Goal: Task Accomplishment & Management: Use online tool/utility

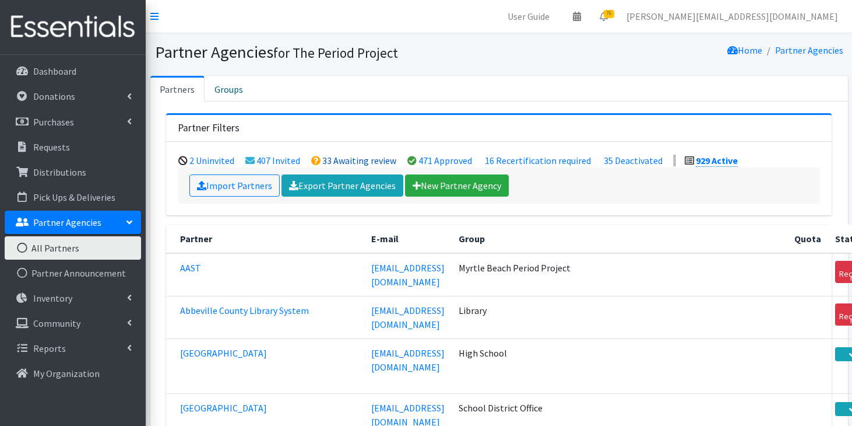
click at [330, 160] on link "33 Awaiting review" at bounding box center [359, 160] width 74 height 12
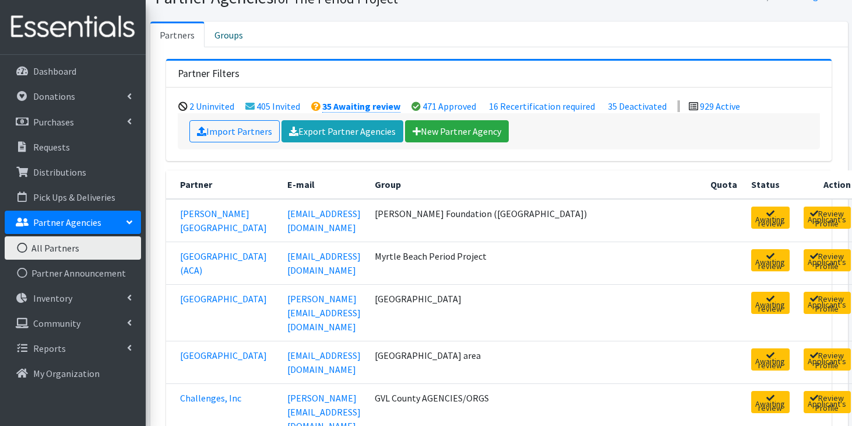
scroll to position [55, 0]
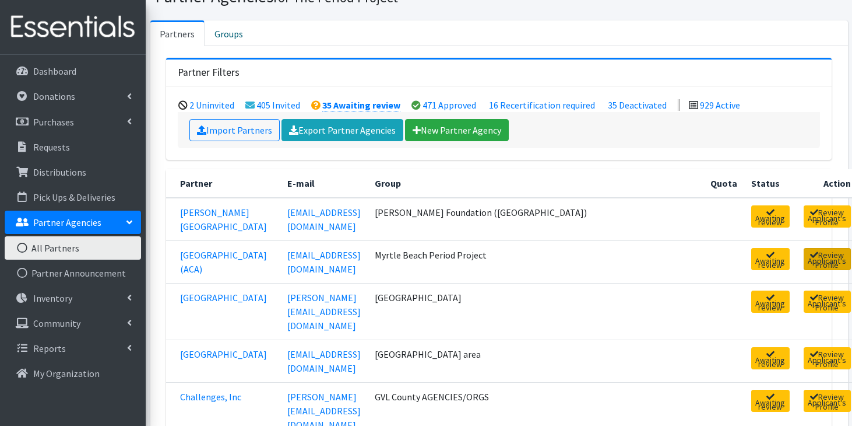
click at [804, 264] on link "Review Applicant's Profile" at bounding box center [827, 259] width 47 height 22
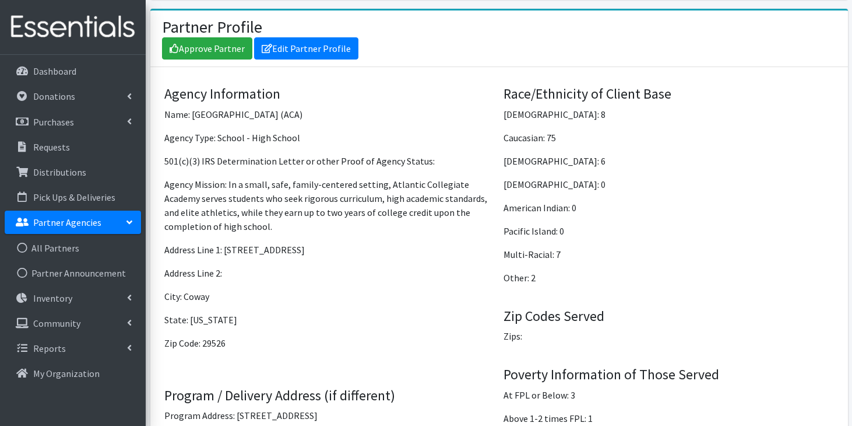
scroll to position [879, 0]
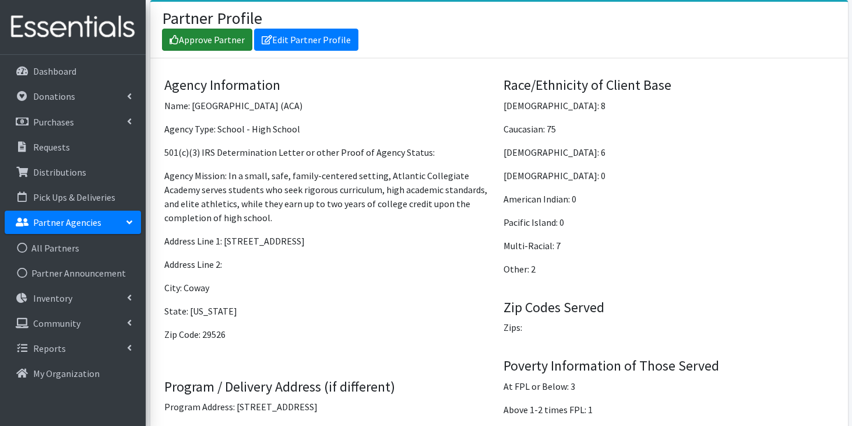
click at [217, 43] on link "Approve Partner" at bounding box center [207, 40] width 90 height 22
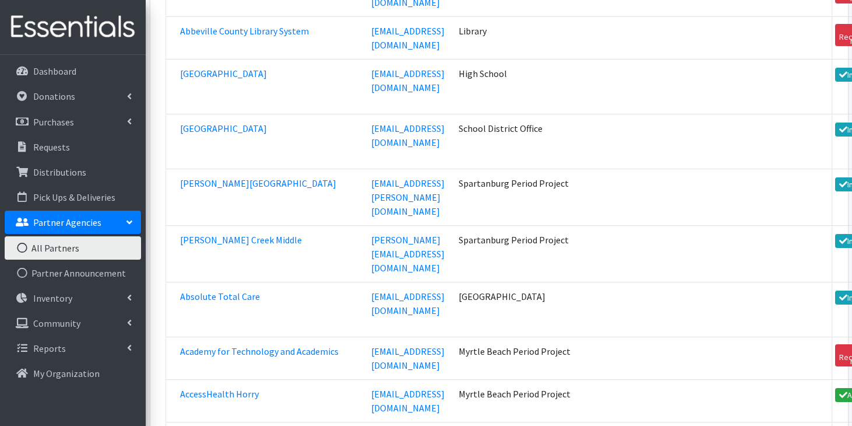
scroll to position [319, 0]
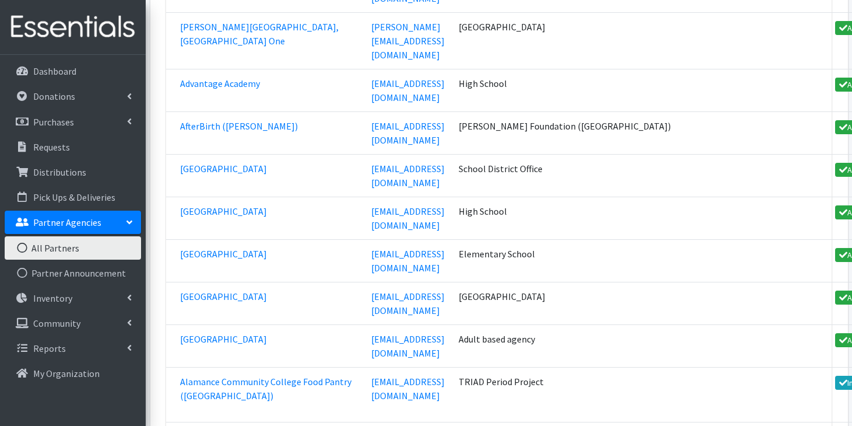
scroll to position [884, 0]
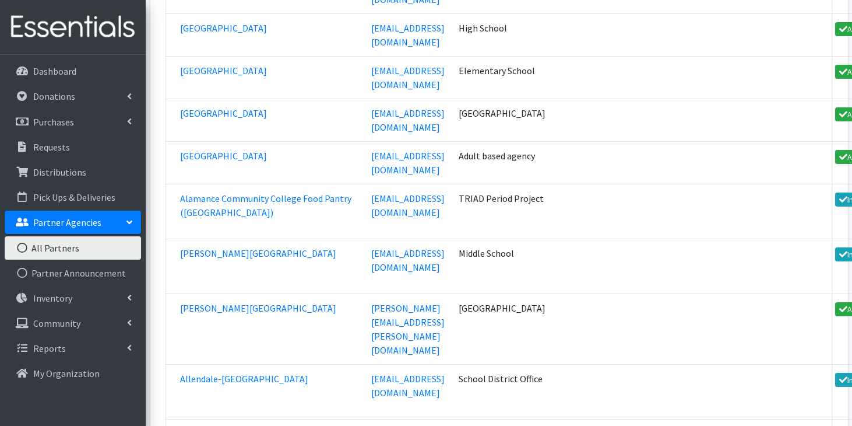
scroll to position [1024, 0]
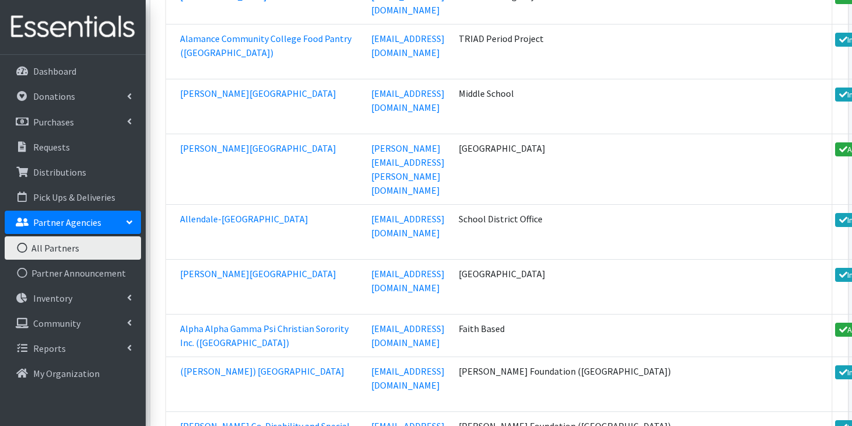
scroll to position [1187, 0]
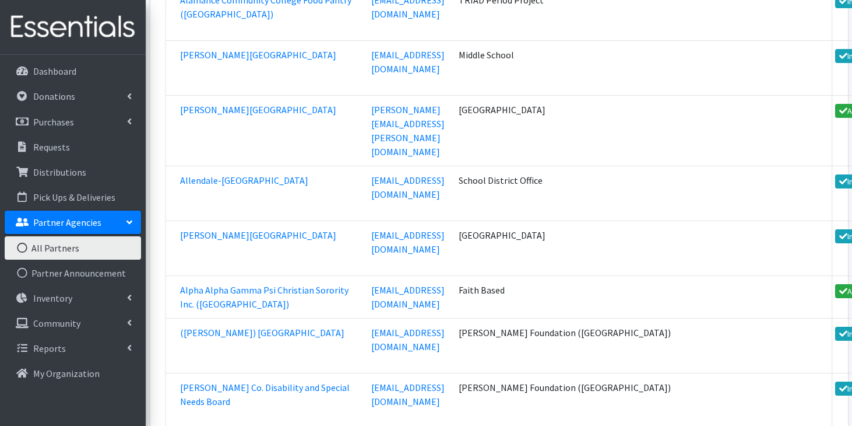
scroll to position [1222, 0]
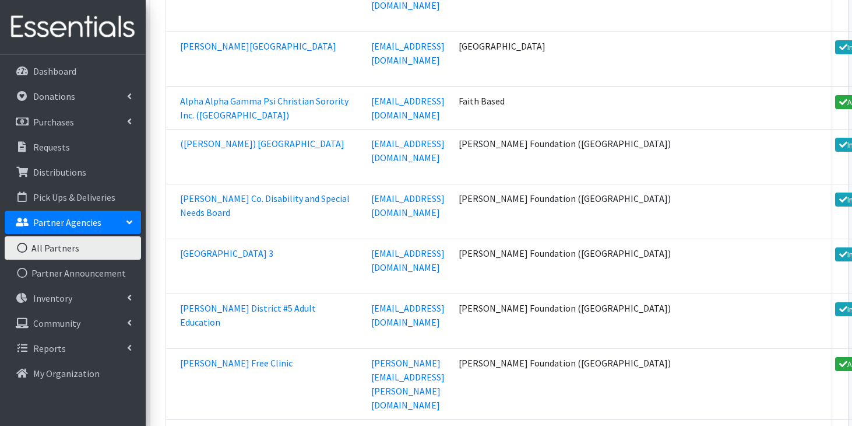
scroll to position [1411, 0]
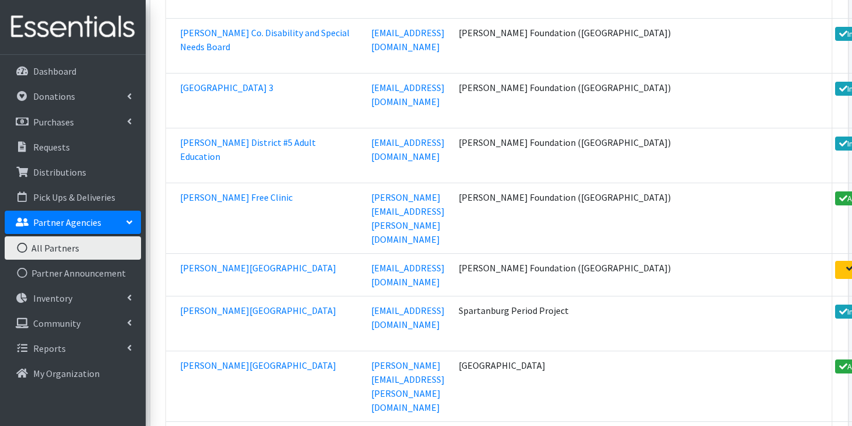
scroll to position [1589, 0]
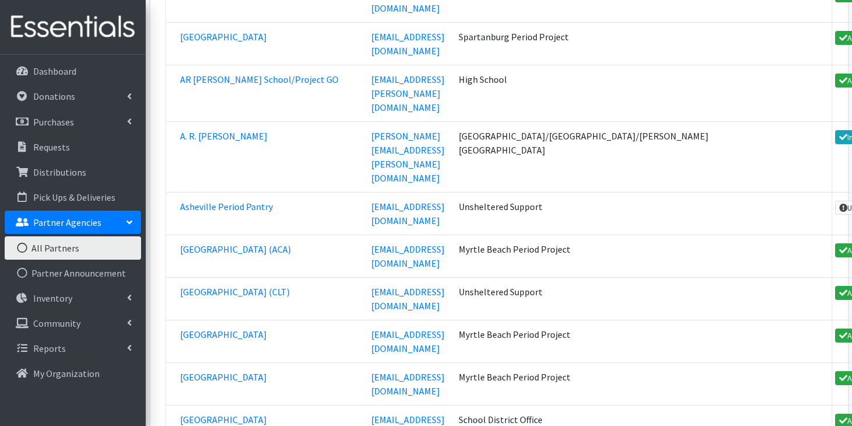
scroll to position [2098, 0]
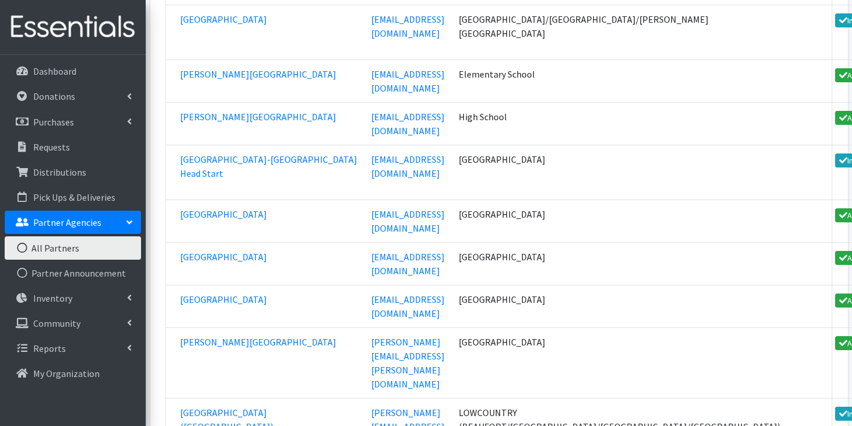
scroll to position [2574, 0]
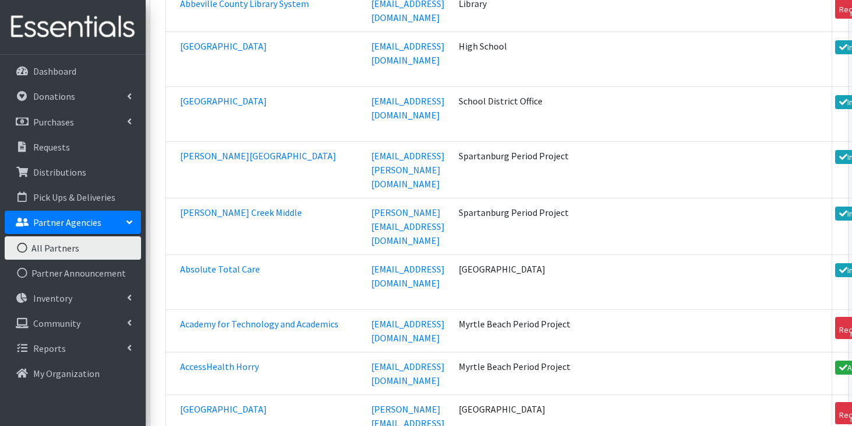
scroll to position [0, 0]
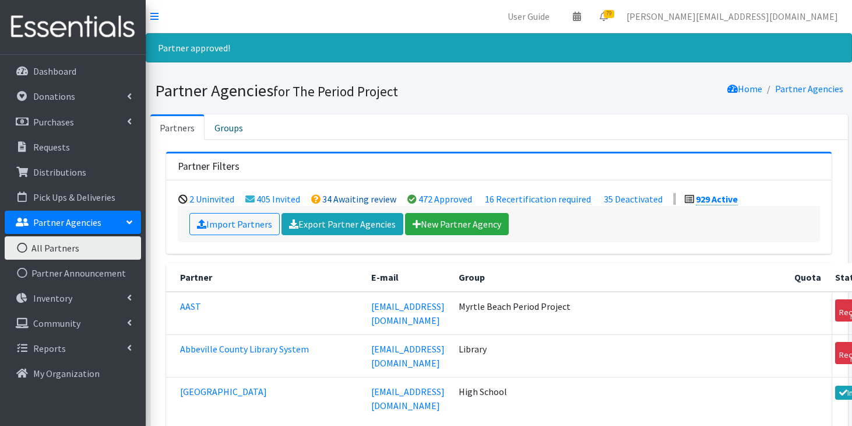
click at [340, 195] on link "34 Awaiting review" at bounding box center [359, 199] width 74 height 12
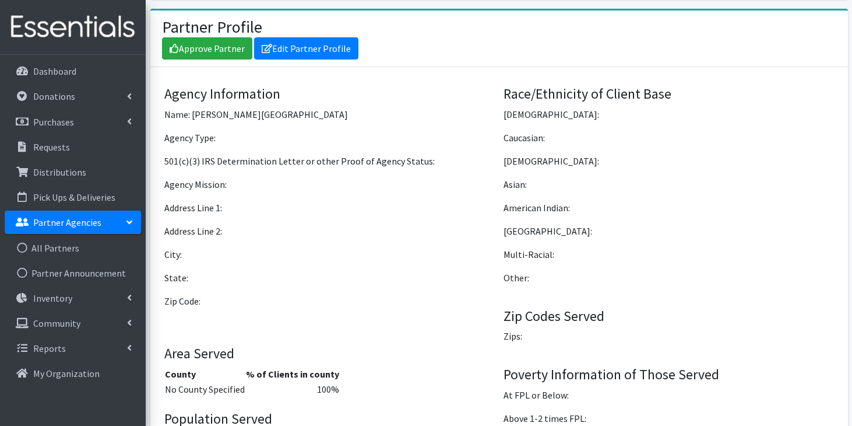
scroll to position [828, 0]
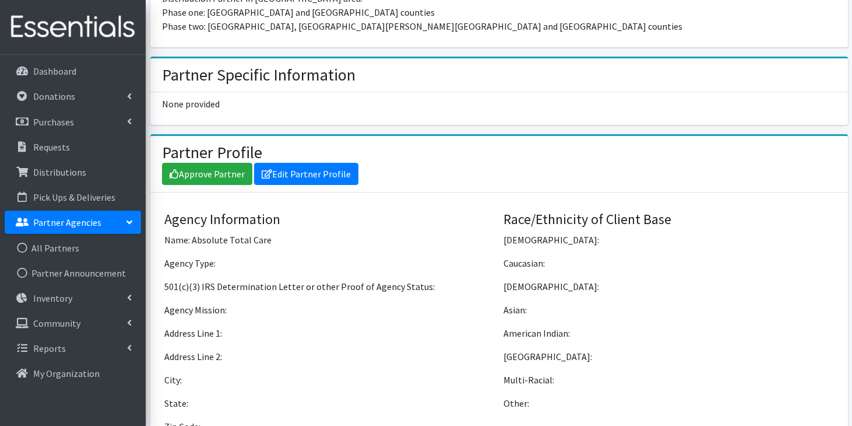
scroll to position [946, 0]
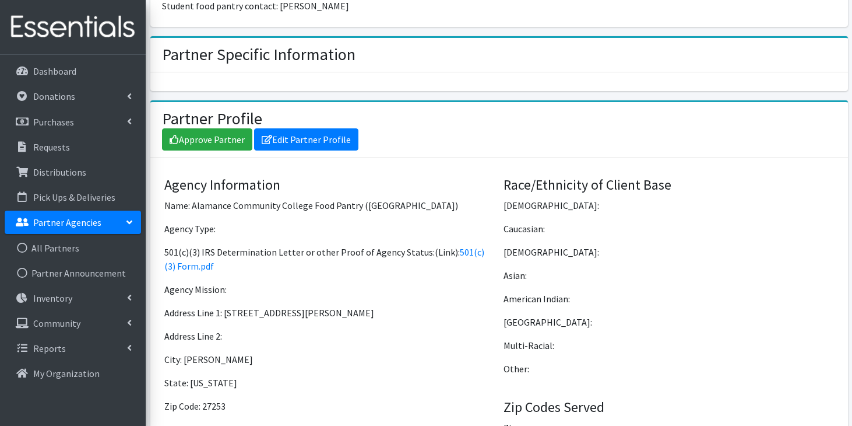
scroll to position [859, 0]
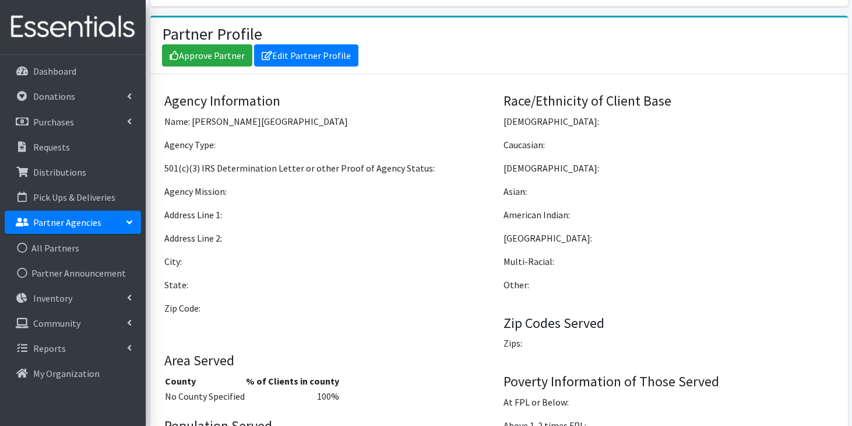
scroll to position [883, 0]
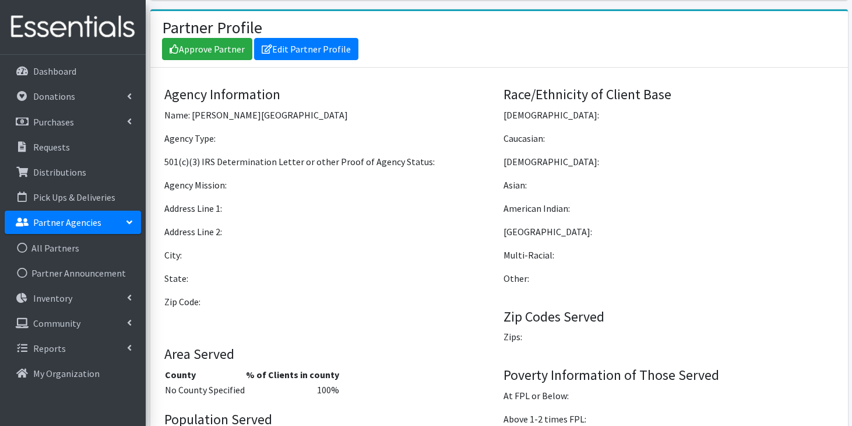
scroll to position [946, 0]
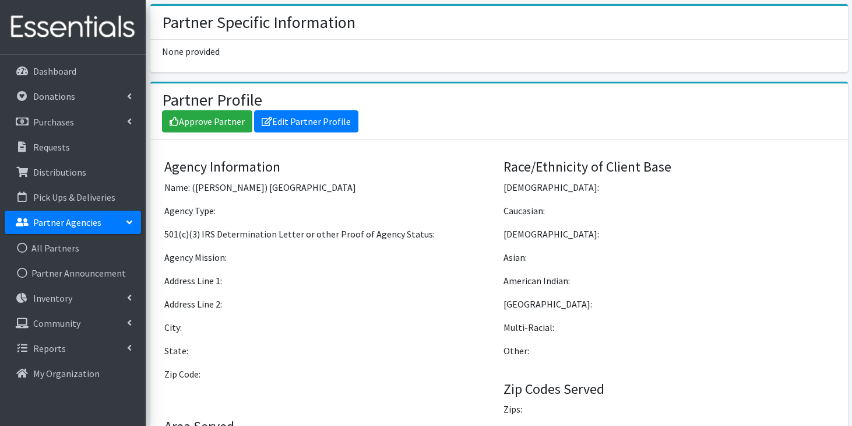
scroll to position [865, 0]
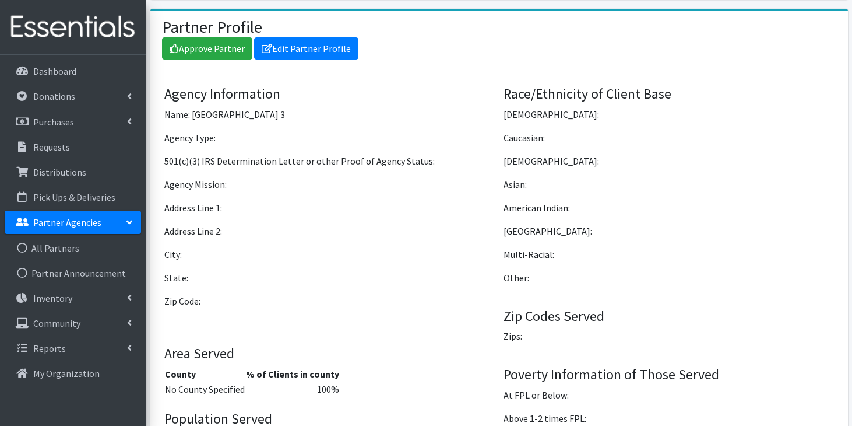
scroll to position [865, 0]
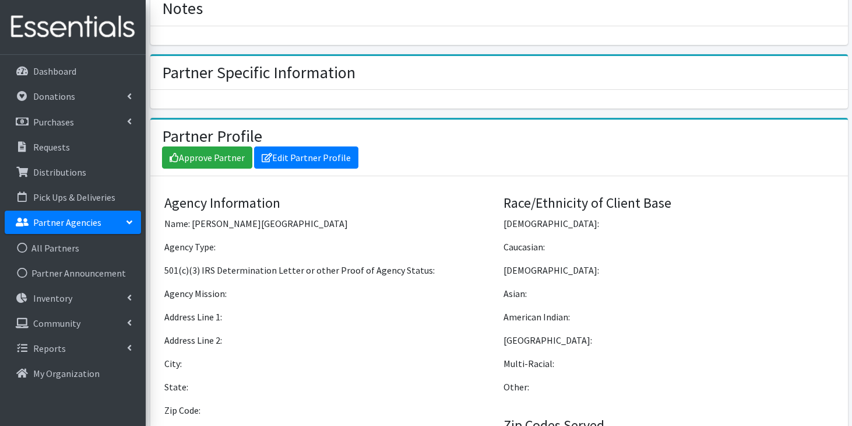
scroll to position [828, 0]
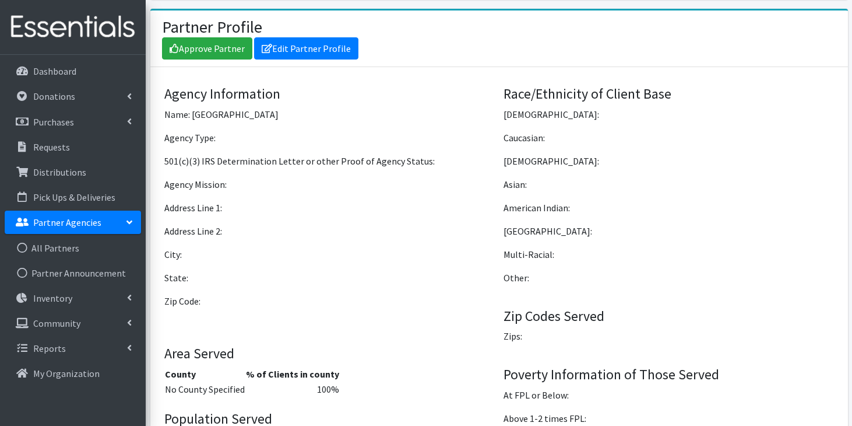
scroll to position [883, 0]
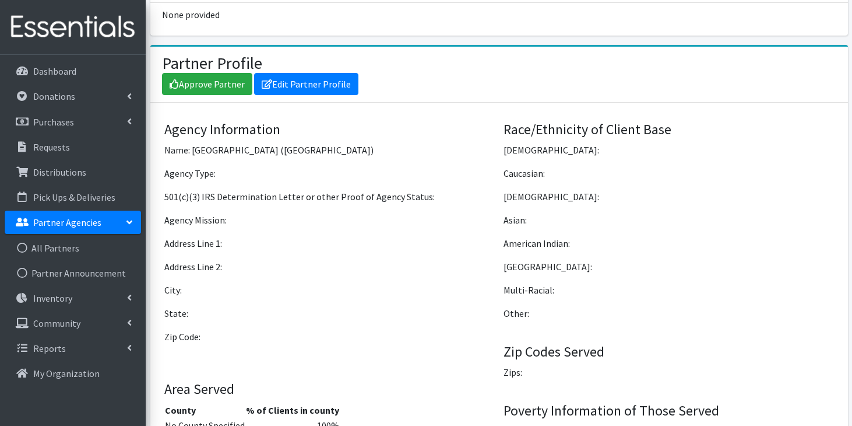
scroll to position [897, 0]
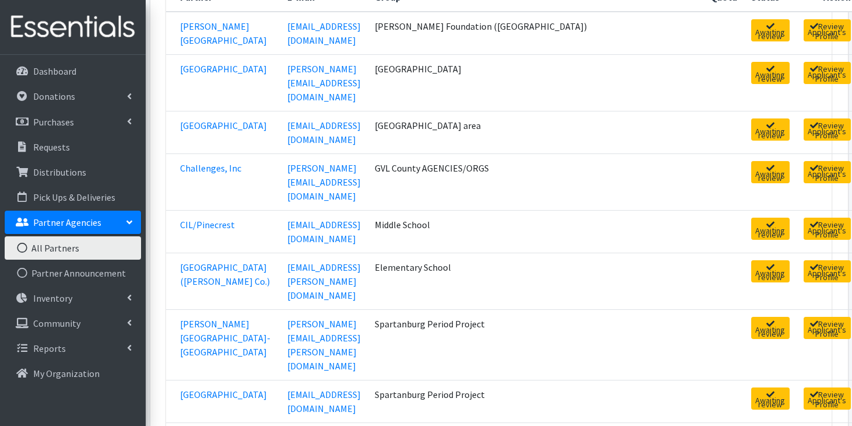
scroll to position [220, 0]
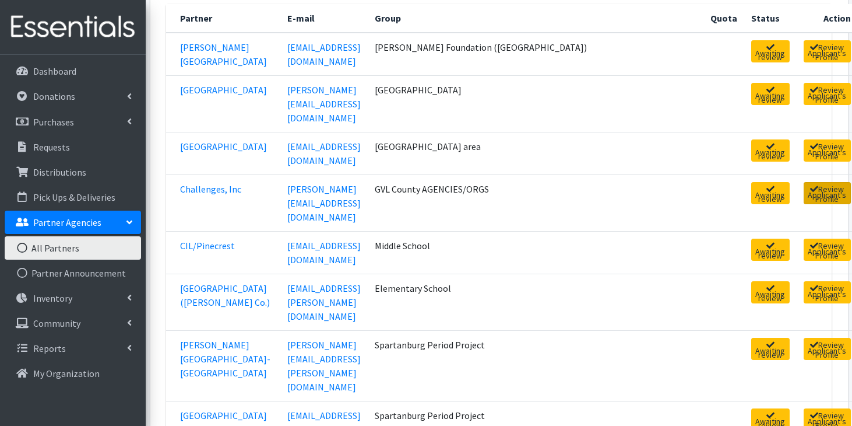
click at [804, 182] on link "Review Applicant's Profile" at bounding box center [827, 193] width 47 height 22
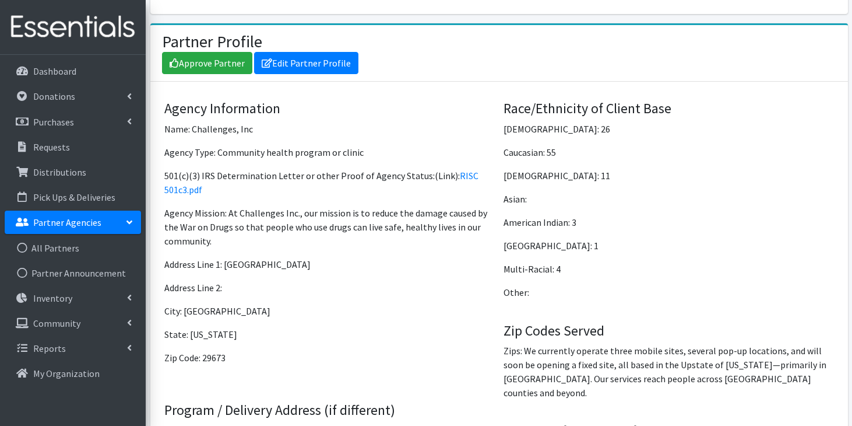
scroll to position [956, 0]
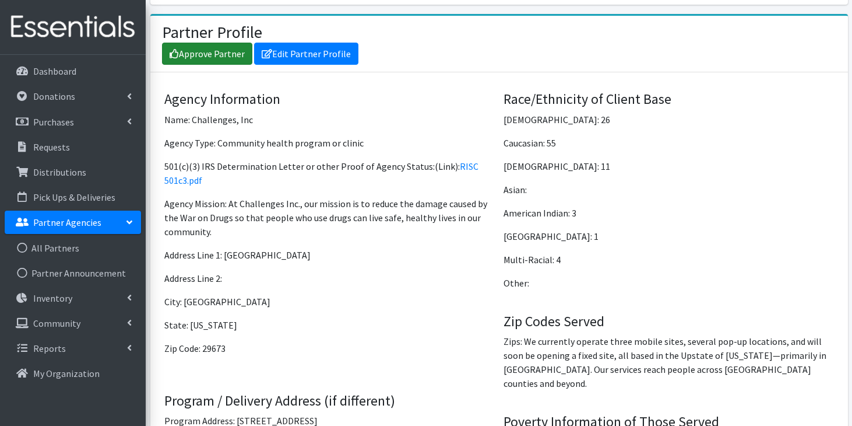
click at [227, 43] on link "Approve Partner" at bounding box center [207, 54] width 90 height 22
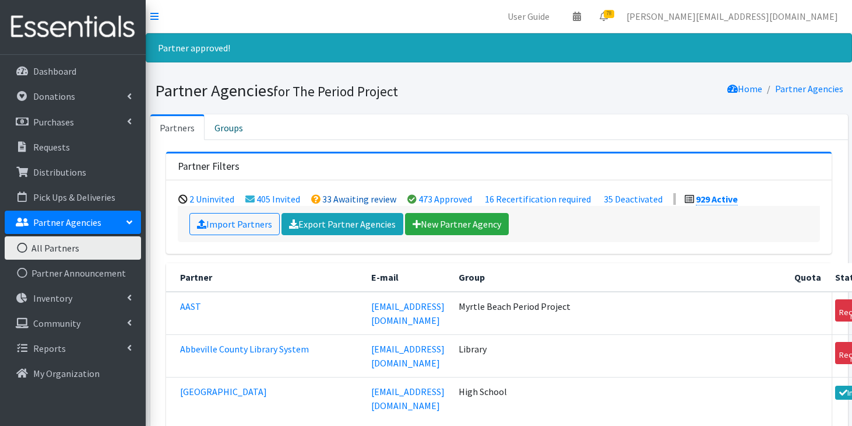
click at [333, 198] on link "33 Awaiting review" at bounding box center [359, 199] width 74 height 12
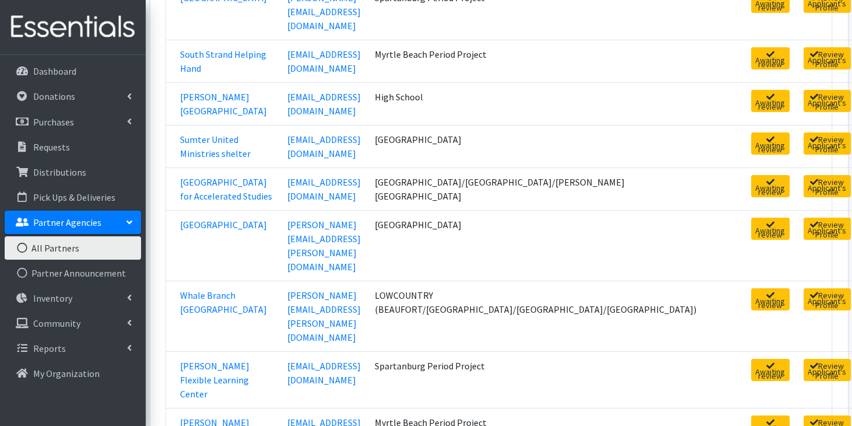
scroll to position [1388, 0]
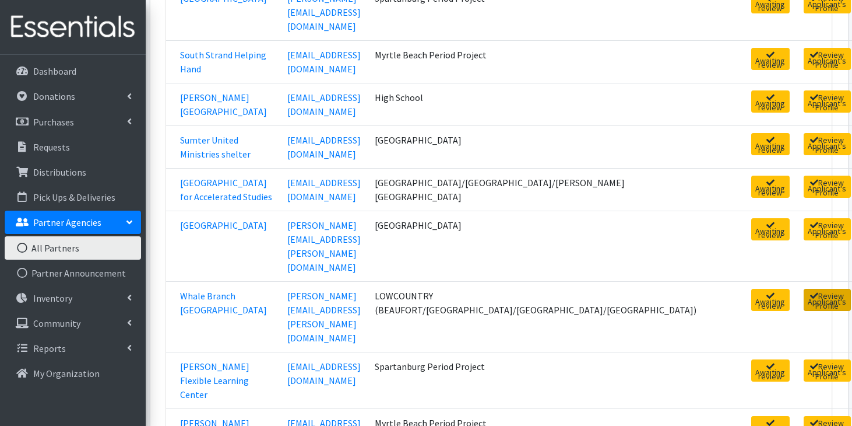
click at [804, 289] on link "Review Applicant's Profile" at bounding box center [827, 300] width 47 height 22
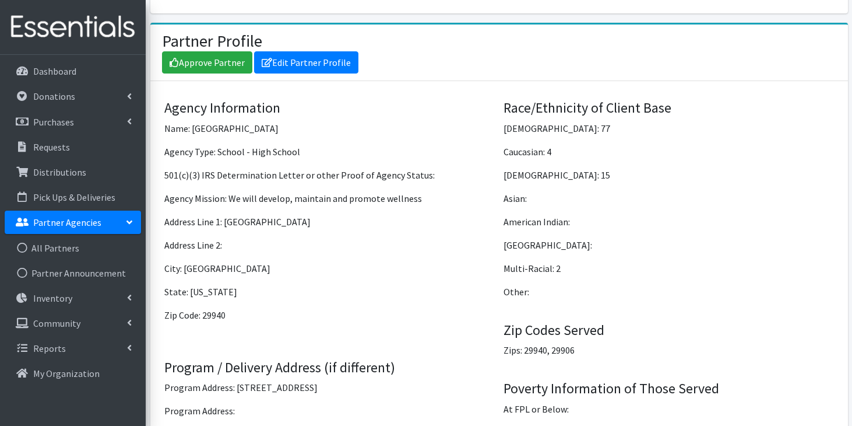
scroll to position [869, 0]
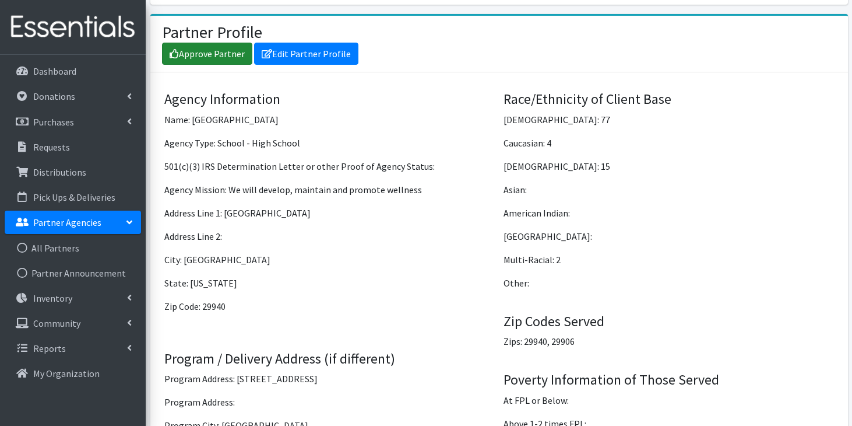
click at [219, 43] on link "Approve Partner" at bounding box center [207, 54] width 90 height 22
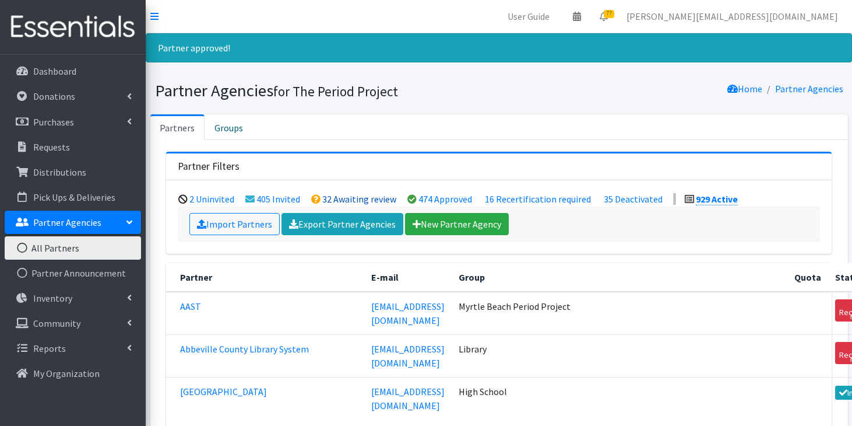
click at [362, 199] on link "32 Awaiting review" at bounding box center [359, 199] width 74 height 12
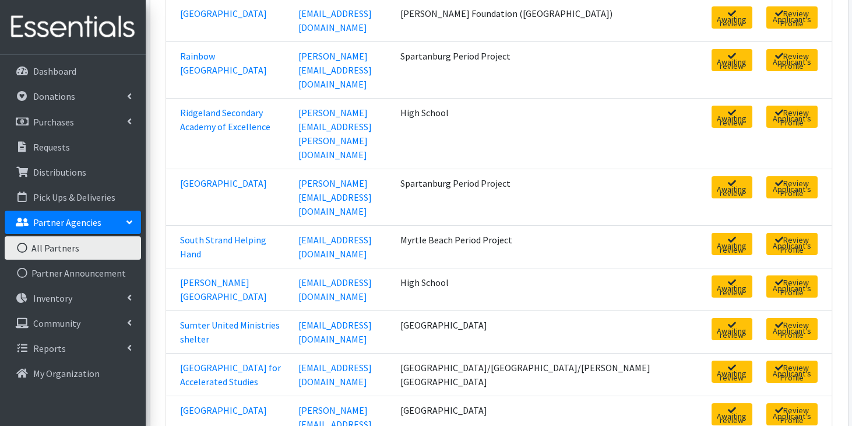
scroll to position [1182, 0]
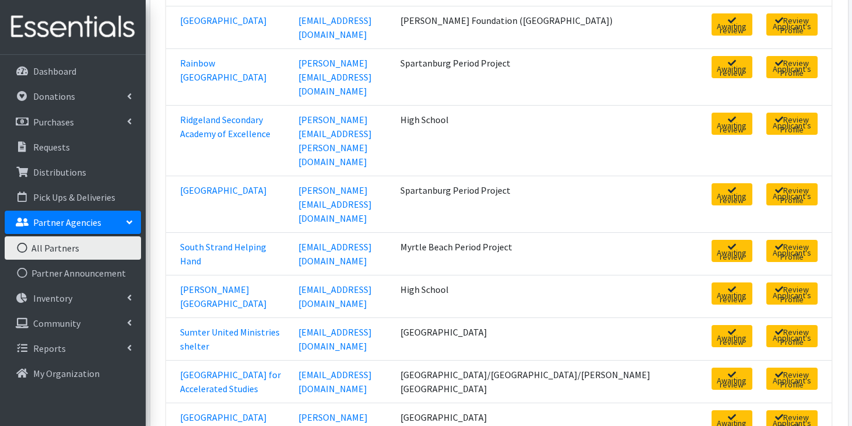
click at [69, 250] on link "All Partners" at bounding box center [73, 247] width 136 height 23
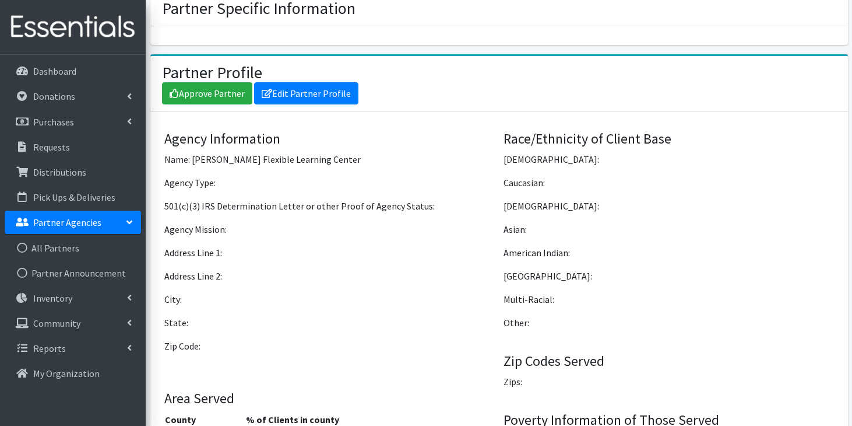
scroll to position [828, 0]
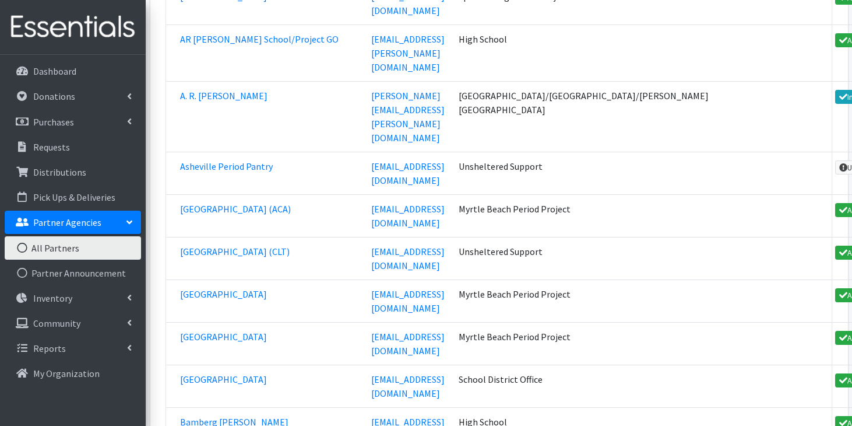
scroll to position [17059, 0]
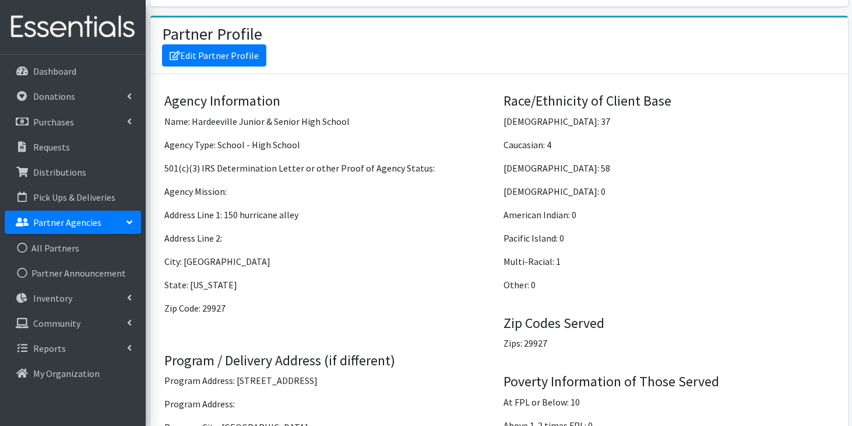
scroll to position [895, 0]
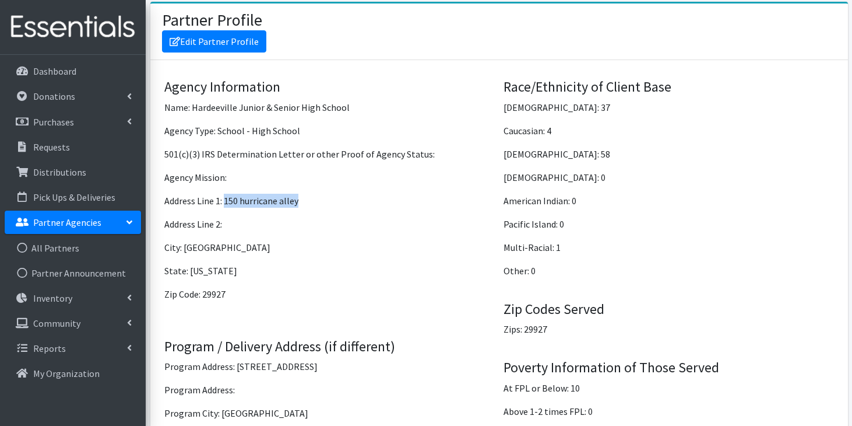
drag, startPoint x: 225, startPoint y: 187, endPoint x: 300, endPoint y: 192, distance: 75.4
click at [300, 194] on p "Address Line 1: 150 hurricane alley" at bounding box center [329, 201] width 331 height 14
copy p "150 hurricane alley"
drag, startPoint x: 228, startPoint y: 234, endPoint x: 184, endPoint y: 231, distance: 43.9
click at [184, 240] on p "City: Hardeeville" at bounding box center [329, 247] width 331 height 14
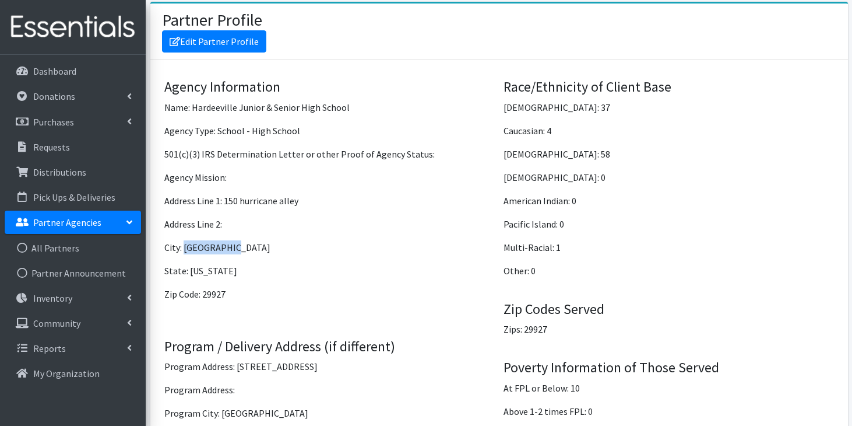
copy p "Hardeeville"
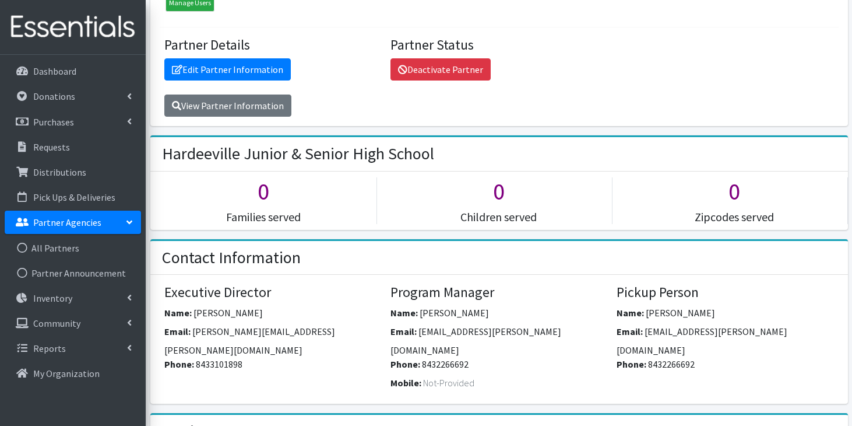
scroll to position [154, 0]
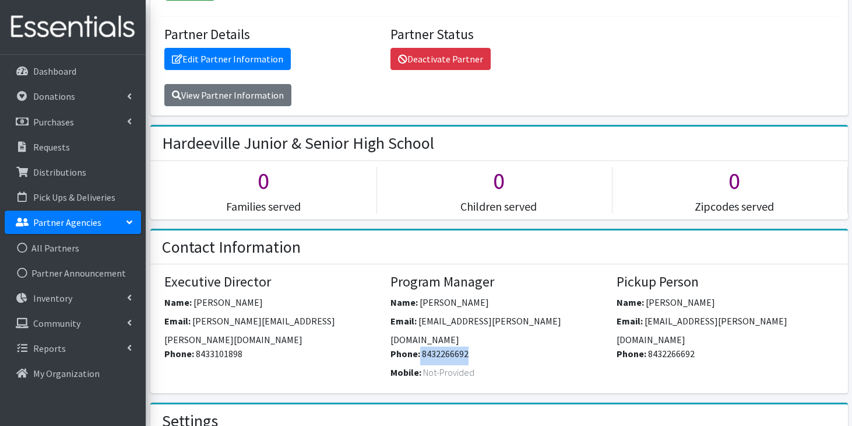
drag, startPoint x: 468, startPoint y: 338, endPoint x: 420, endPoint y: 336, distance: 47.9
click at [420, 346] on div "Phone: 8432266692" at bounding box center [499, 355] width 217 height 19
copy div "8432266692"
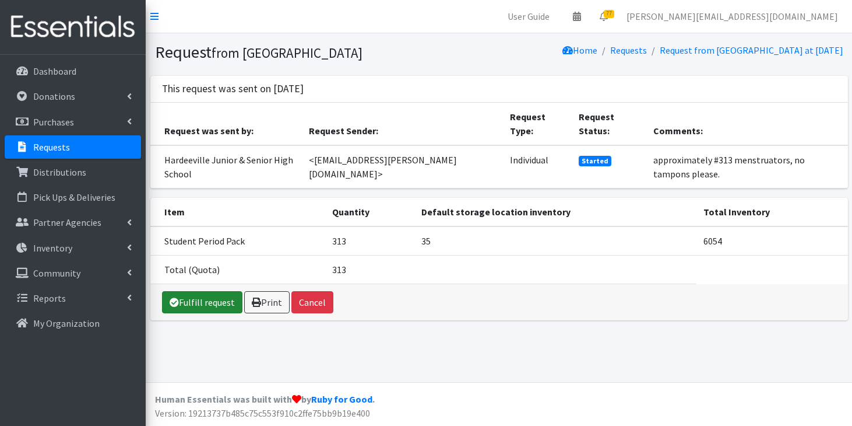
click at [215, 291] on link "Fulfill request" at bounding box center [202, 302] width 80 height 22
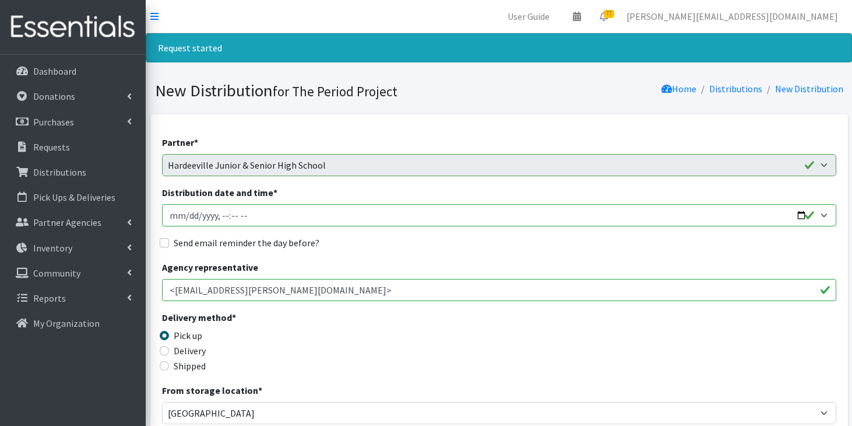
click at [249, 216] on input "Distribution date and time *" at bounding box center [499, 215] width 675 height 22
type input "[DATE]T11:59"
click at [184, 217] on input "Distribution date and time *" at bounding box center [499, 215] width 675 height 22
click at [245, 212] on input "Distribution date and time *" at bounding box center [499, 215] width 675 height 22
type input "[DATE]T23:59"
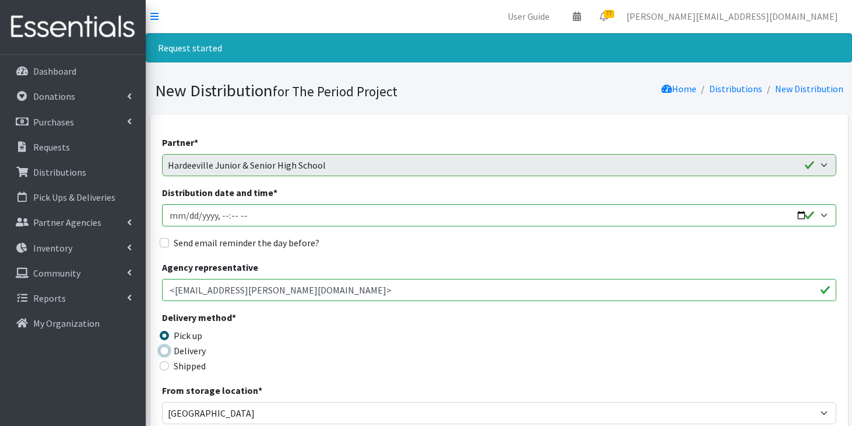
click at [164, 353] on input "Delivery" at bounding box center [164, 350] width 9 height 9
radio input "true"
click at [166, 368] on input "Shipped" at bounding box center [164, 365] width 9 height 9
radio input "true"
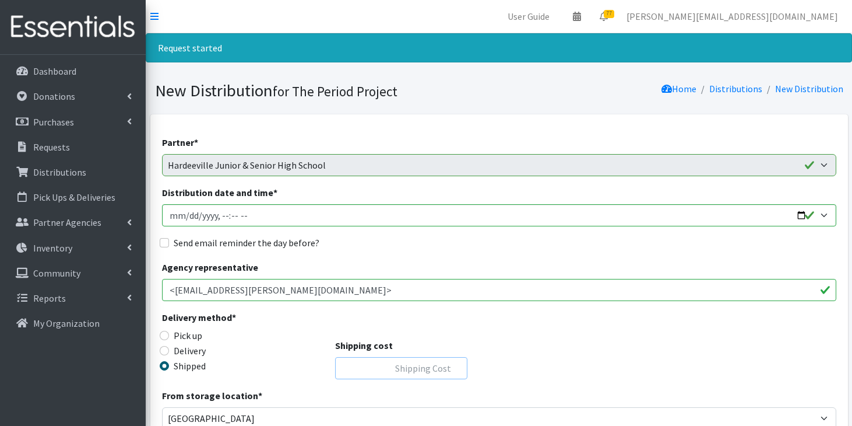
click at [398, 367] on input "Shipping cost" at bounding box center [401, 368] width 132 height 22
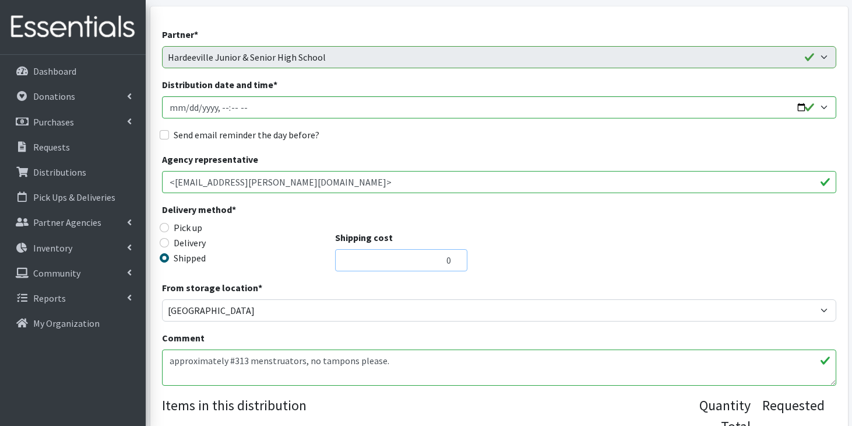
scroll to position [124, 0]
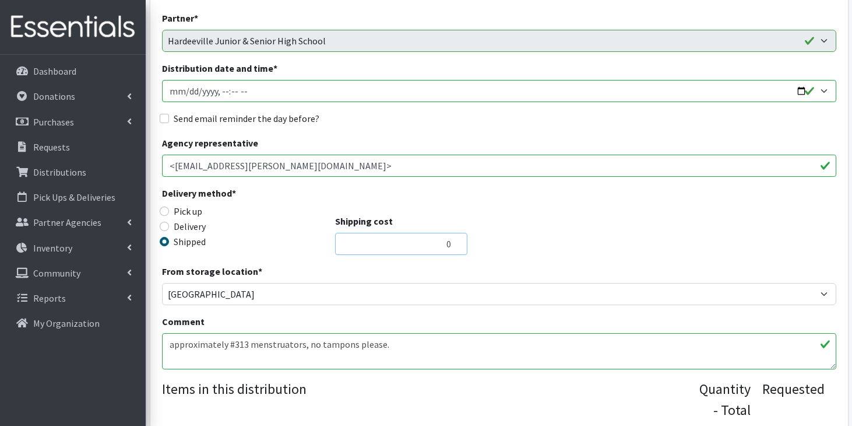
type input "0"
drag, startPoint x: 395, startPoint y: 349, endPoint x: 132, endPoint y: 346, distance: 262.9
click at [132, 346] on div "User Guide 0 Pick-ups remaining this week View Calendar 77 45 Requests 32 Partn…" at bounding box center [426, 270] width 852 height 788
type textarea "d"
type textarea "E"
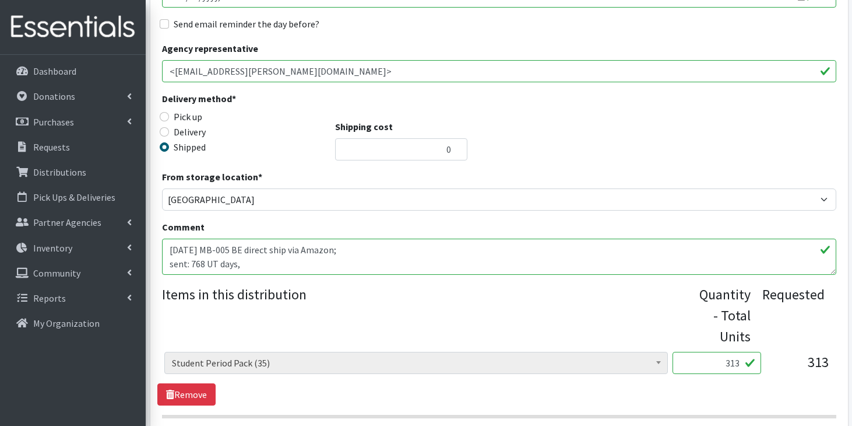
scroll to position [219, 0]
type textarea "10/5/25 MB-005 BE direct ship via Amazon; sent: 768 UT days,"
click at [201, 388] on link "Remove" at bounding box center [186, 393] width 58 height 22
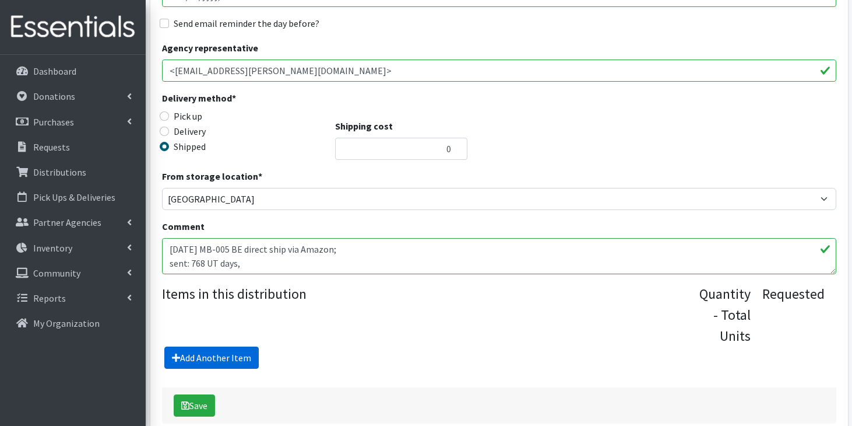
click at [238, 359] on link "Add Another Item" at bounding box center [211, 357] width 94 height 22
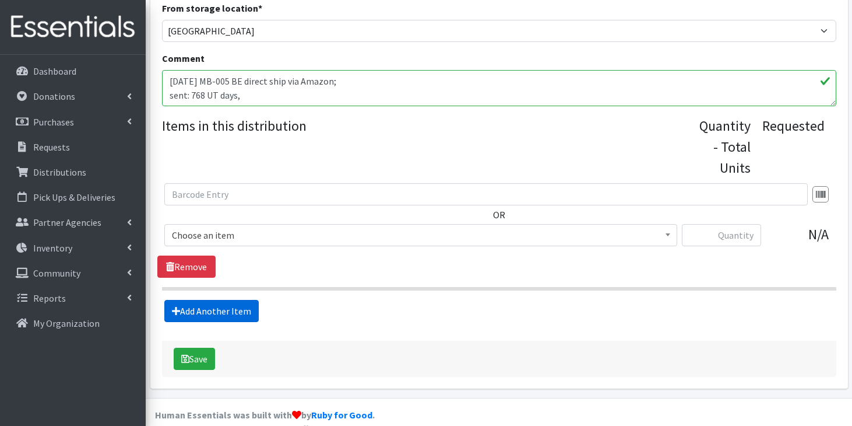
scroll to position [402, 0]
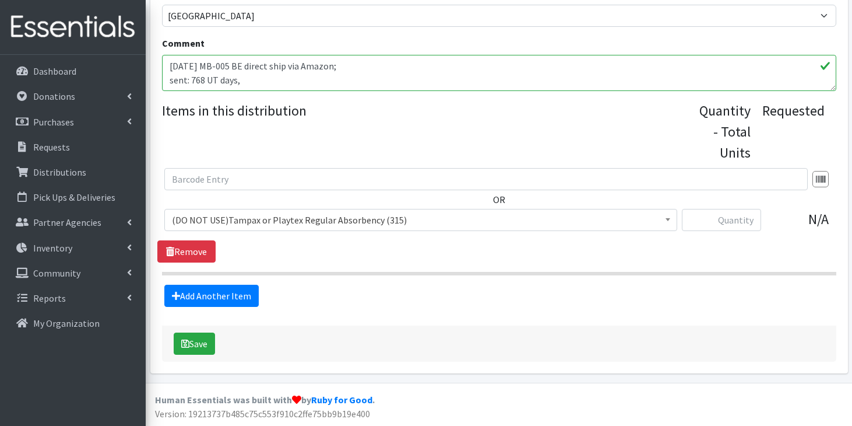
click at [311, 222] on span "(DO NOT USE)Tampax or Playtex Regular Absorbency (315)" at bounding box center [421, 220] width 498 height 16
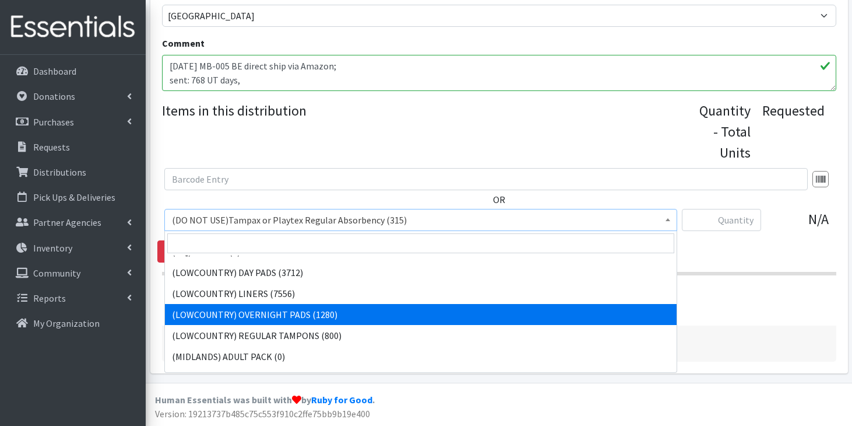
scroll to position [136, 0]
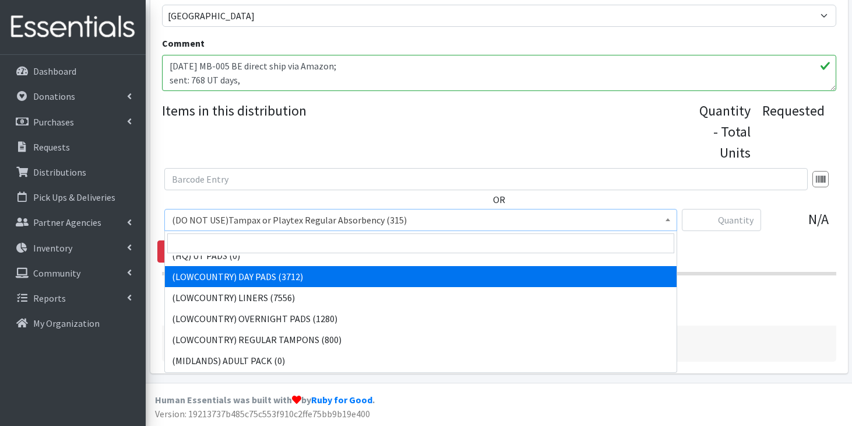
select select "13235"
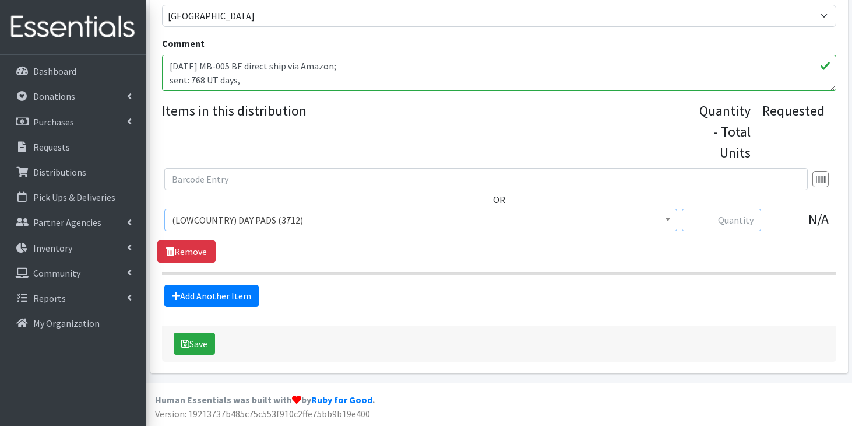
click at [711, 220] on input "text" at bounding box center [721, 220] width 79 height 22
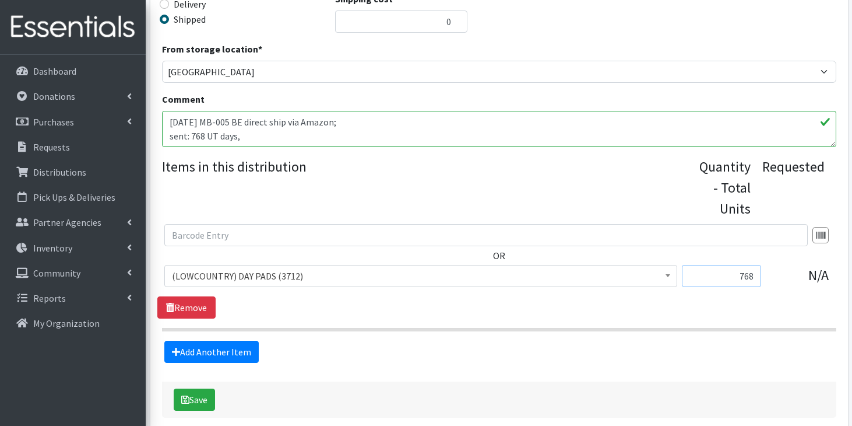
scroll to position [402, 0]
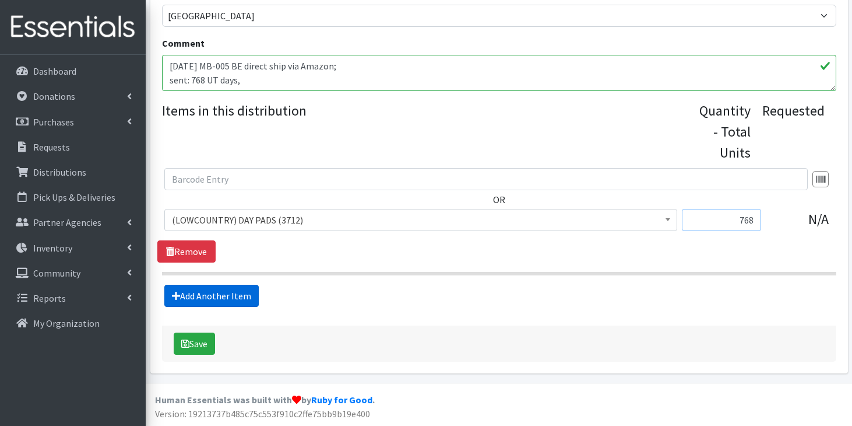
type input "768"
click at [255, 292] on link "Add Another Item" at bounding box center [211, 295] width 94 height 22
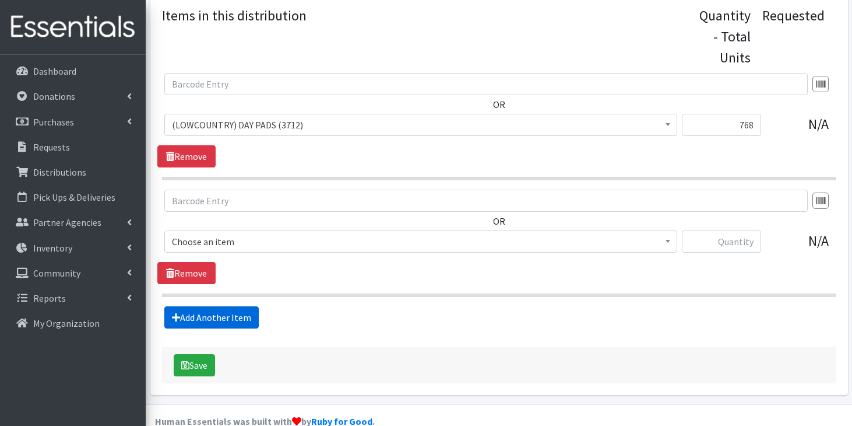
scroll to position [519, 0]
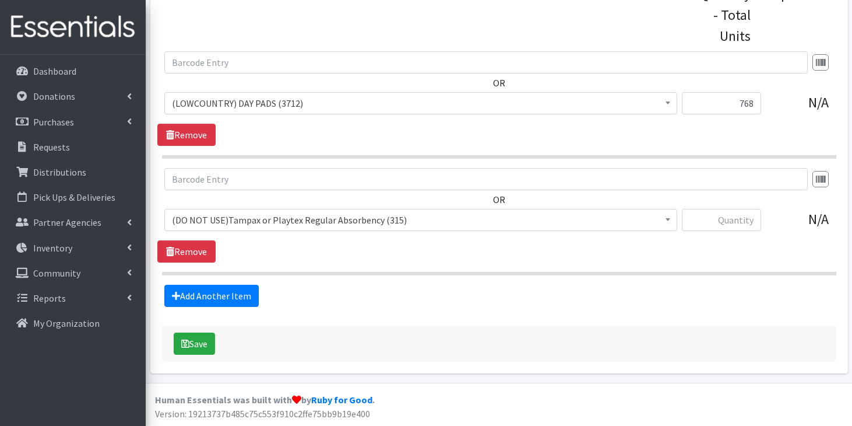
click at [298, 224] on span "(DO NOT USE)Tampax or Playtex Regular Absorbency (315)" at bounding box center [421, 220] width 498 height 16
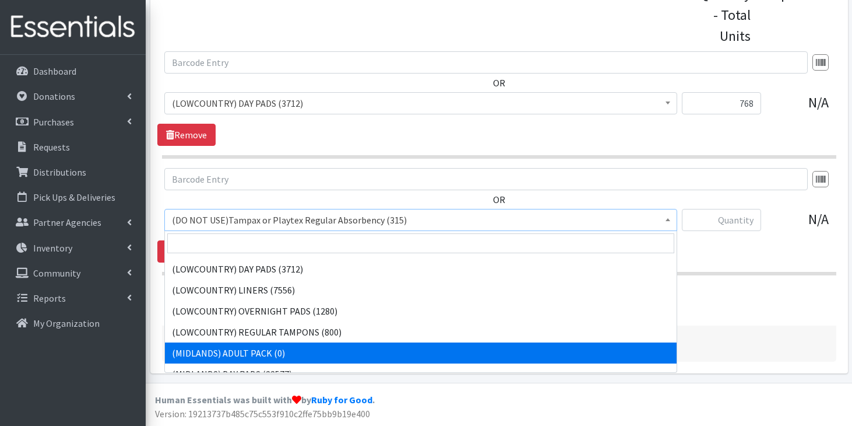
scroll to position [138, 0]
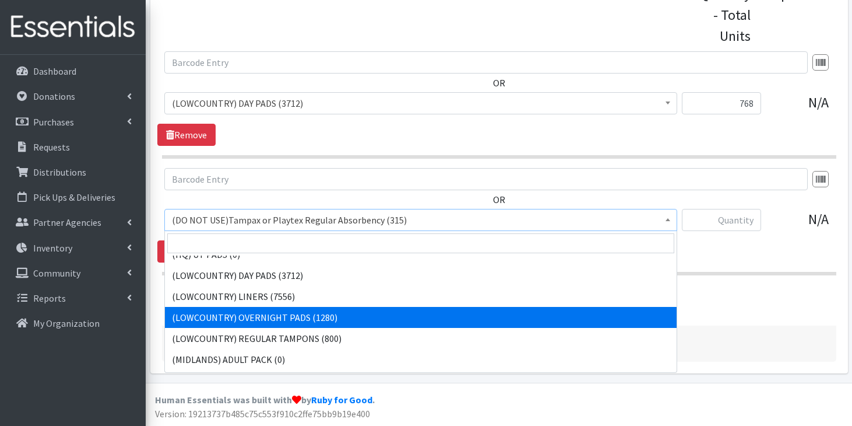
select select "13234"
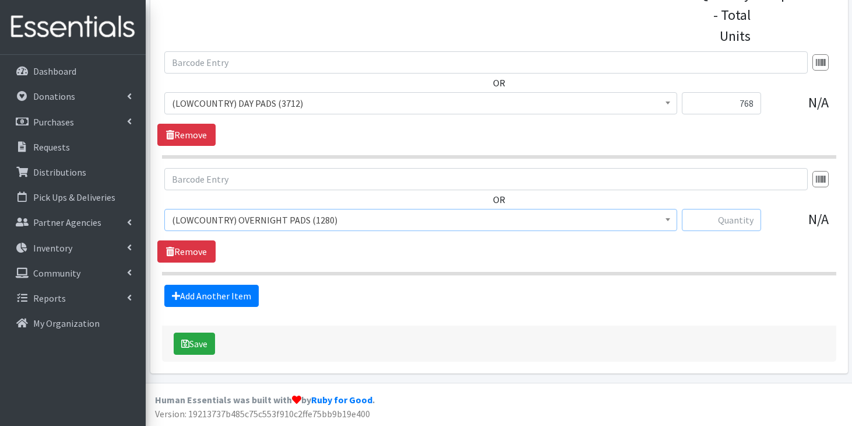
click at [728, 220] on input "text" at bounding box center [721, 220] width 79 height 22
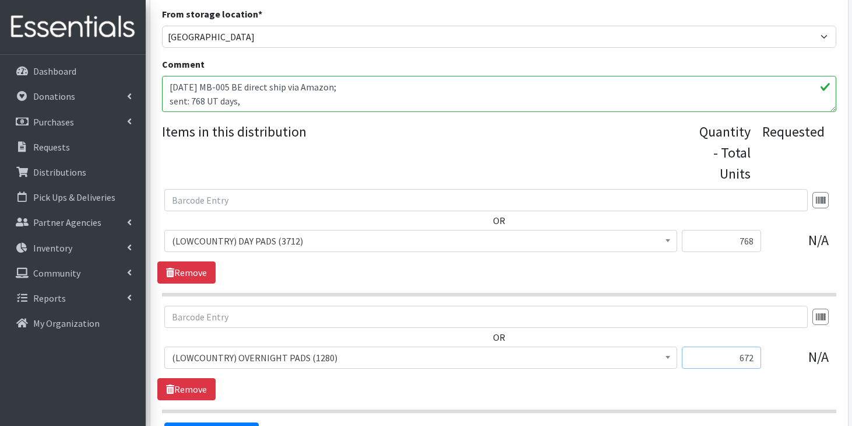
scroll to position [373, 0]
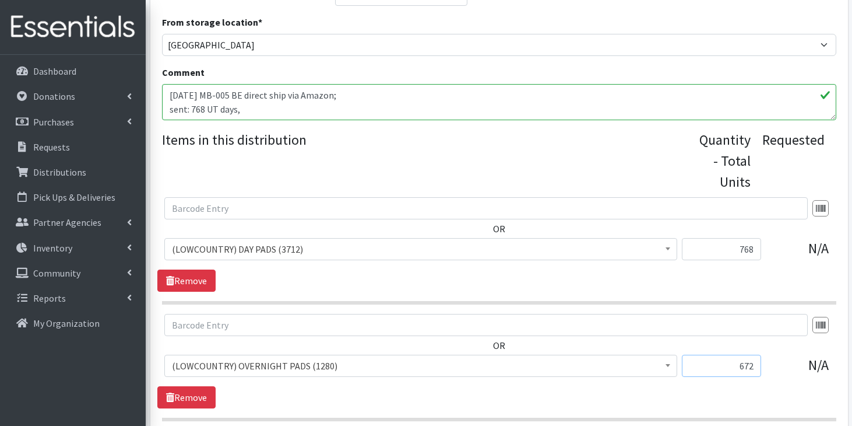
type input "672"
click at [331, 110] on textarea "approximately #313 menstruators, no tampons please." at bounding box center [499, 102] width 675 height 36
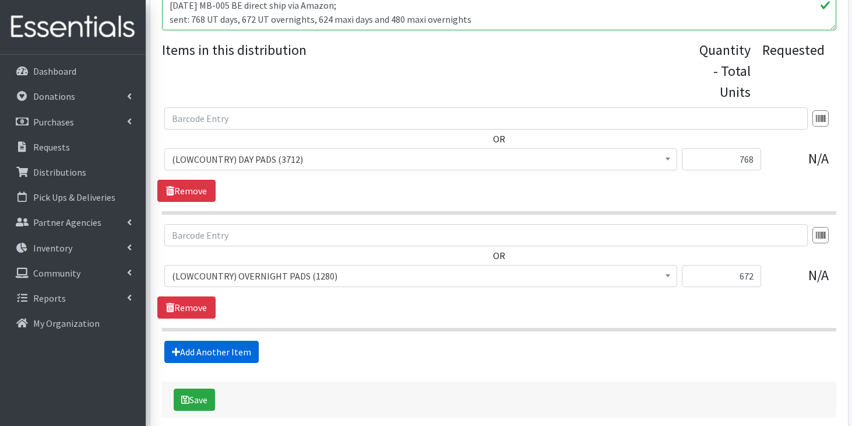
type textarea "10/5/25 MB-005 BE direct ship via Amazon; sent: 768 UT days, 672 UT overnights,…"
click at [237, 350] on link "Add Another Item" at bounding box center [211, 351] width 94 height 22
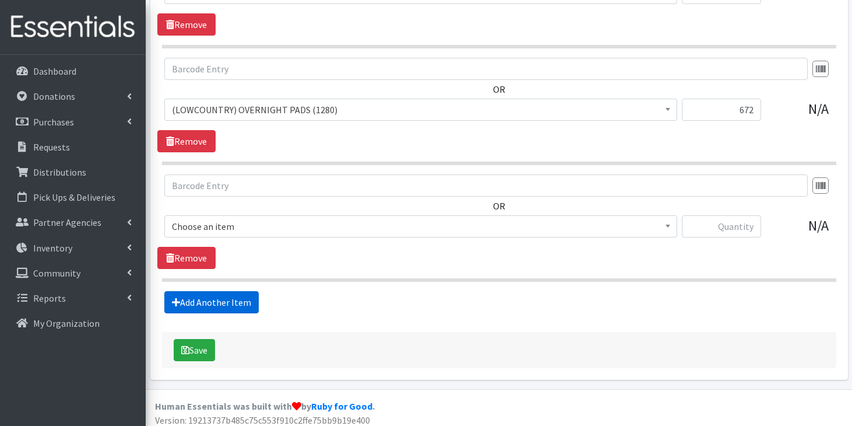
scroll to position [635, 0]
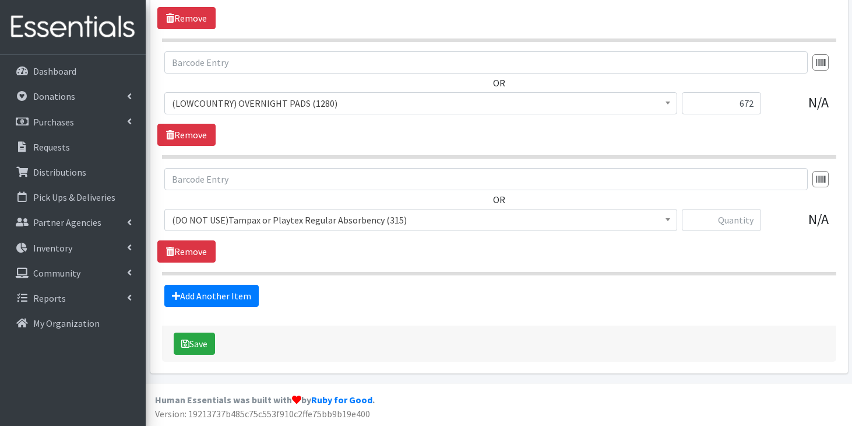
click at [343, 218] on span "(DO NOT USE)Tampax or Playtex Regular Absorbency (315)" at bounding box center [421, 220] width 498 height 16
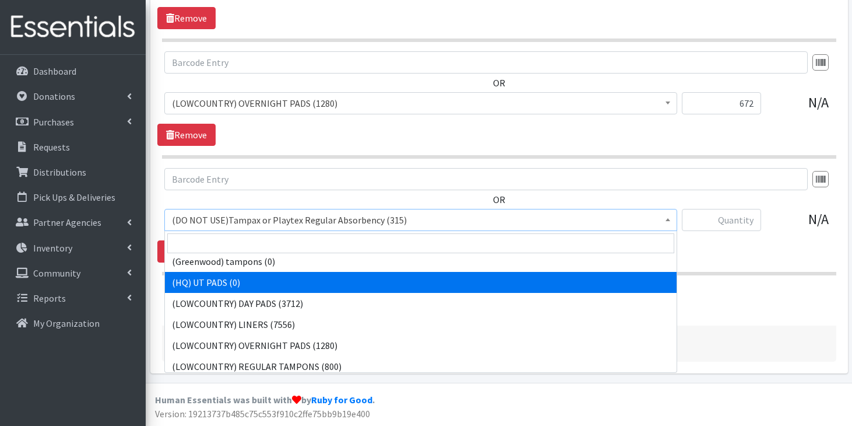
scroll to position [111, 0]
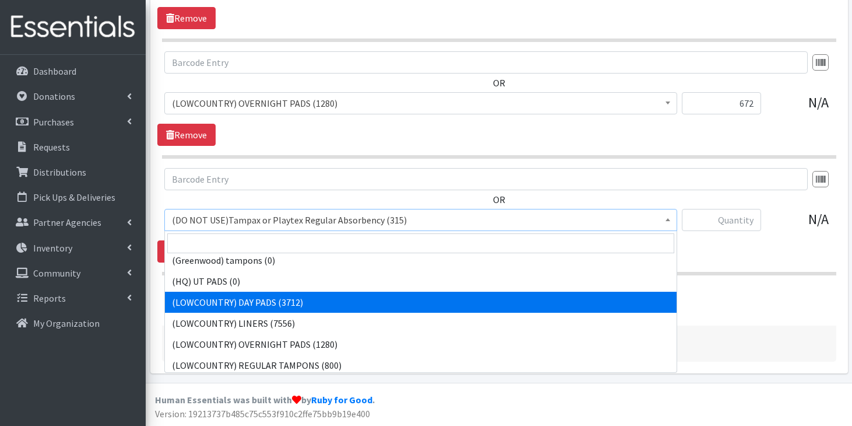
select select "13235"
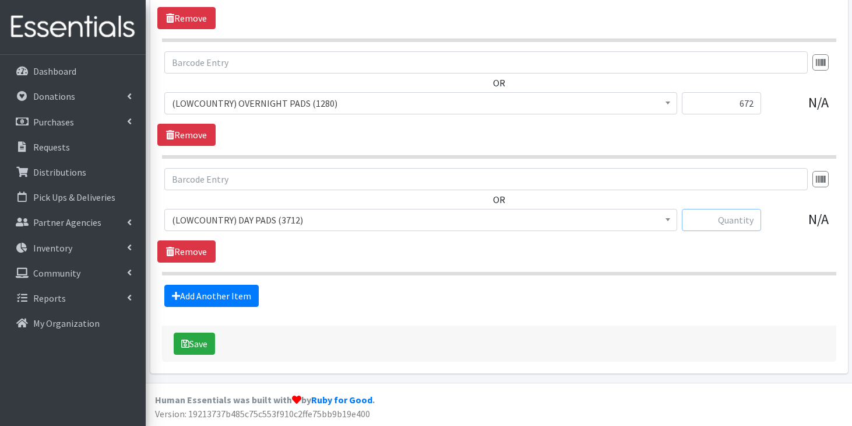
click at [709, 219] on input "text" at bounding box center [721, 220] width 79 height 22
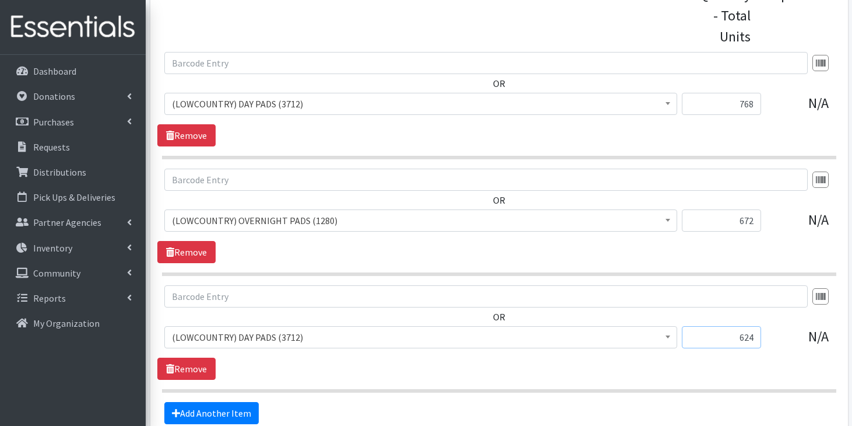
scroll to position [547, 0]
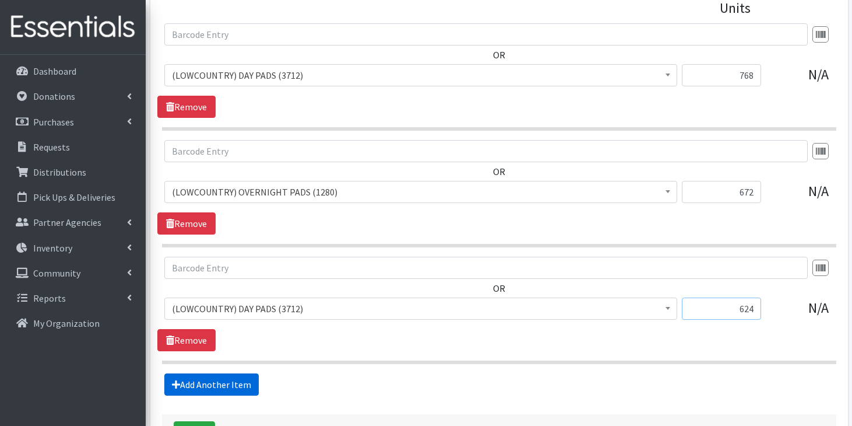
type input "624"
click at [233, 380] on link "Add Another Item" at bounding box center [211, 384] width 94 height 22
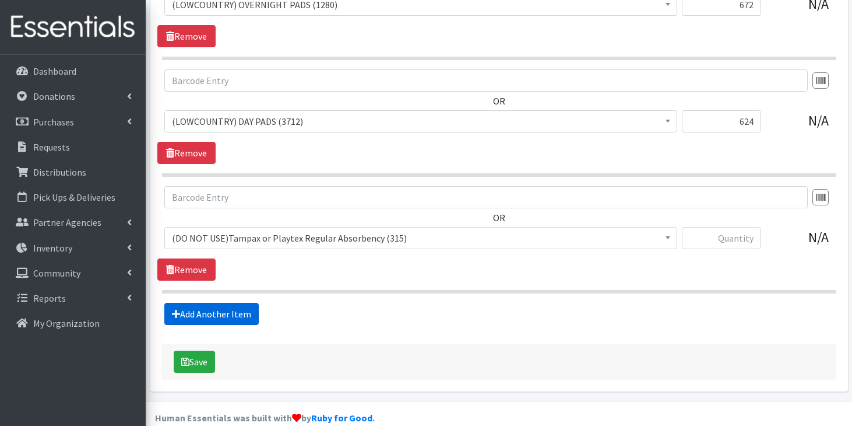
scroll to position [752, 0]
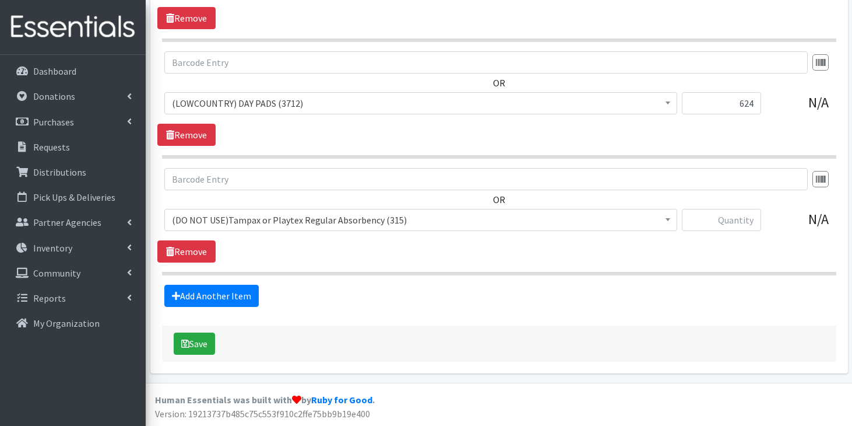
click at [322, 215] on span "(DO NOT USE)Tampax or Playtex Regular Absorbency (315)" at bounding box center [421, 220] width 498 height 16
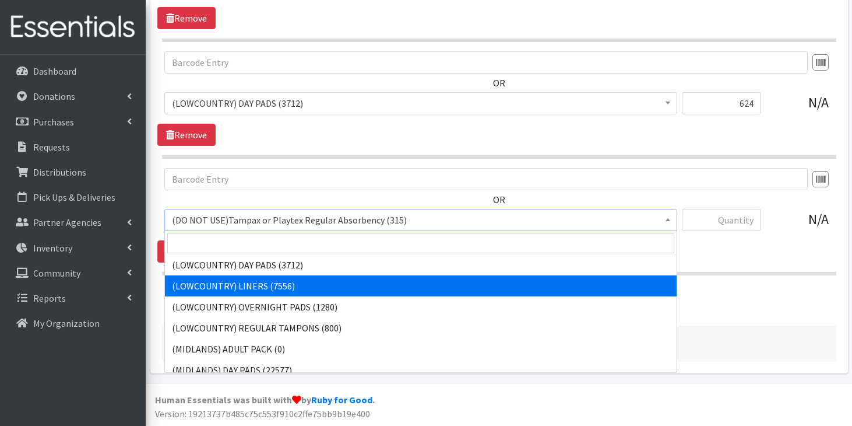
scroll to position [150, 0]
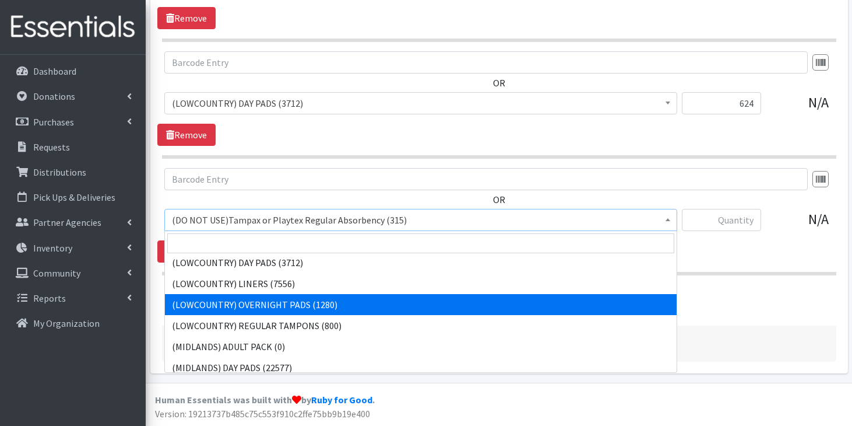
select select "13234"
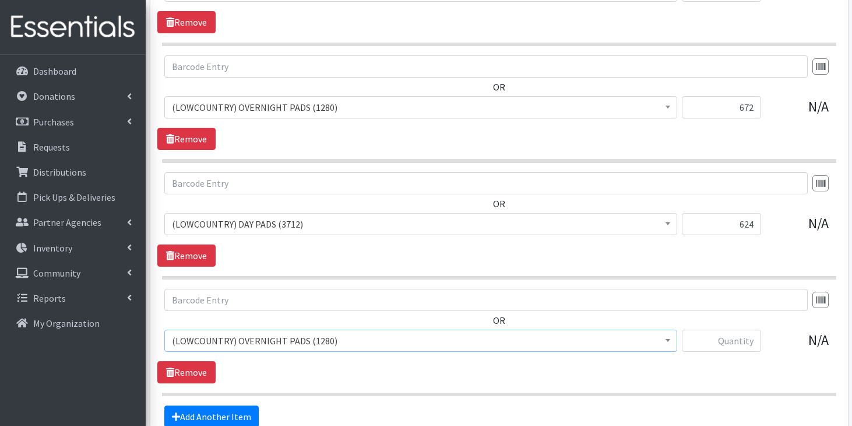
scroll to position [635, 0]
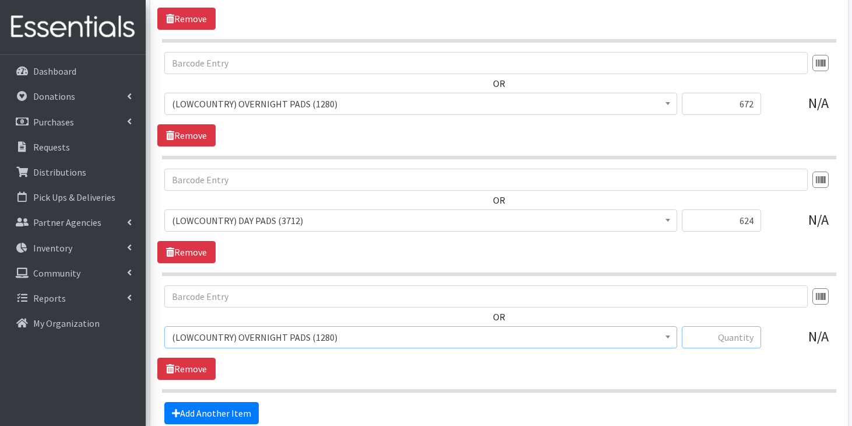
click at [726, 338] on input "text" at bounding box center [721, 337] width 79 height 22
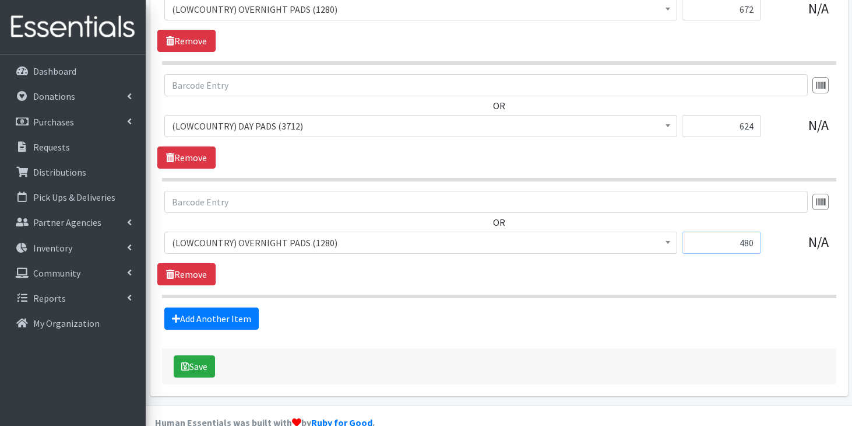
scroll to position [752, 0]
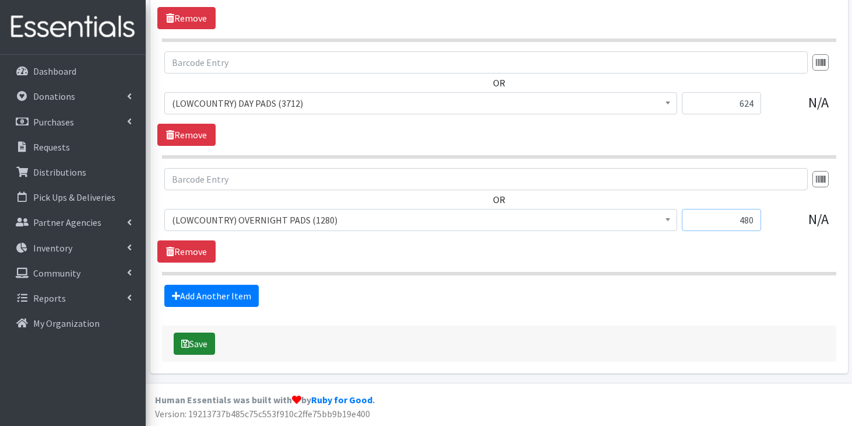
type input "480"
click at [201, 337] on button "Save" at bounding box center [194, 343] width 41 height 22
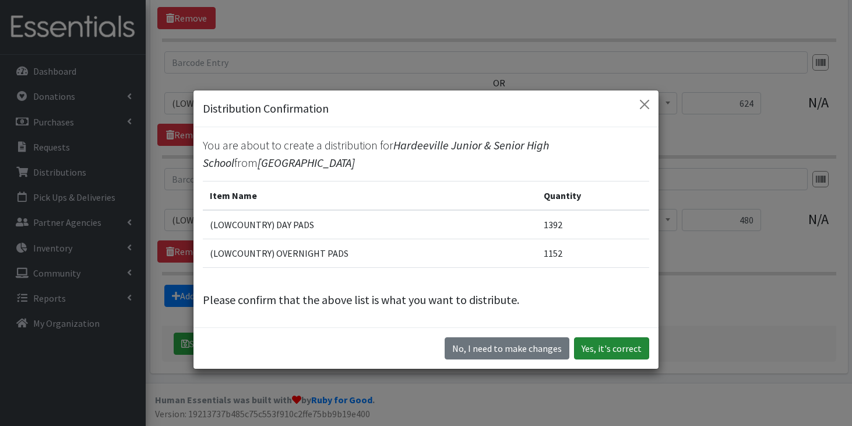
click at [593, 349] on button "Yes, it's correct" at bounding box center [611, 348] width 75 height 22
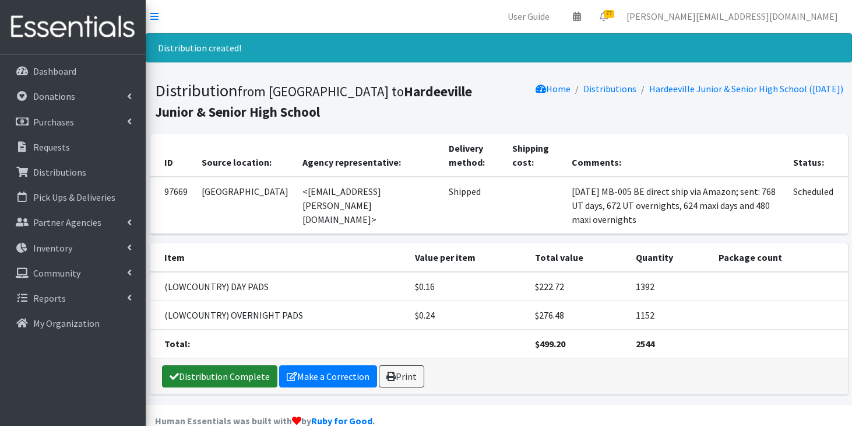
click at [199, 365] on link "Distribution Complete" at bounding box center [219, 376] width 115 height 22
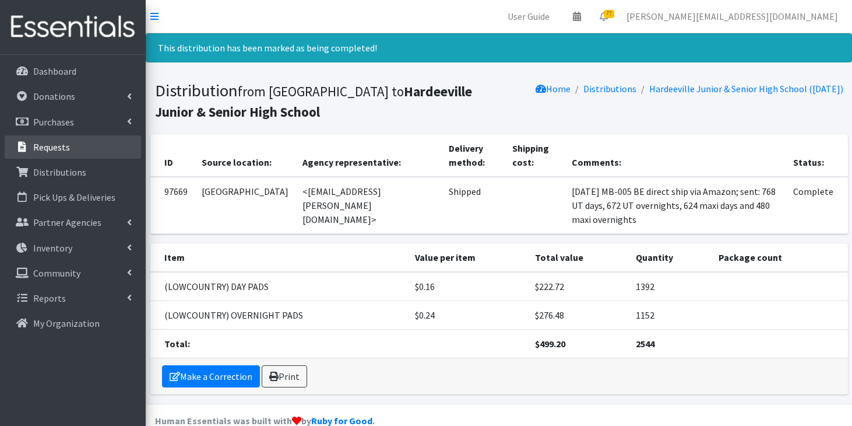
click at [56, 149] on p "Requests" at bounding box center [51, 147] width 37 height 12
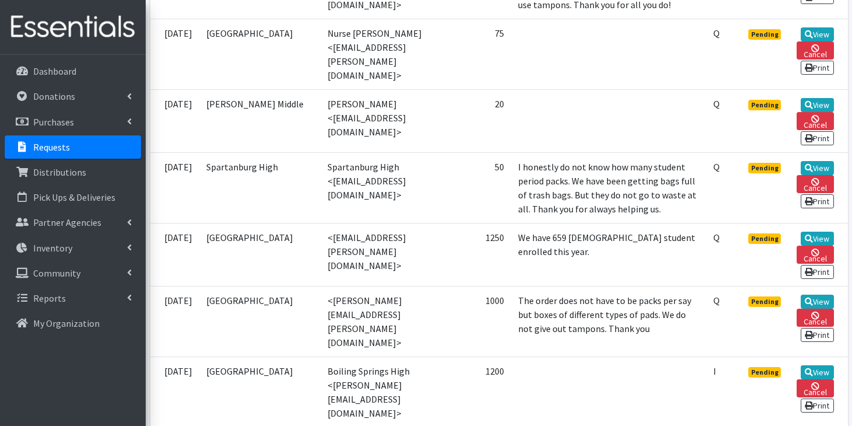
scroll to position [1319, 0]
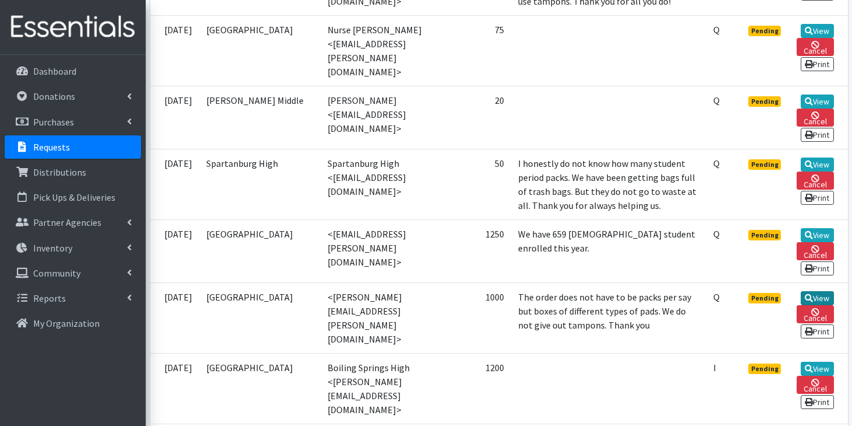
click at [827, 291] on link "View" at bounding box center [817, 298] width 33 height 14
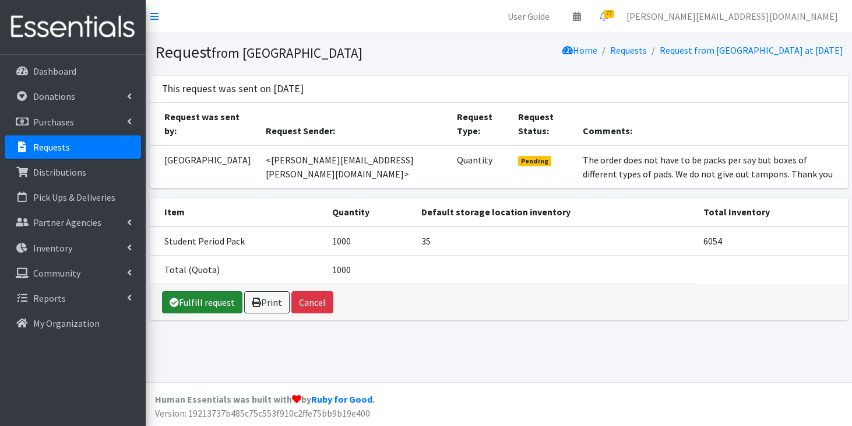
click at [204, 305] on link "Fulfill request" at bounding box center [202, 302] width 80 height 22
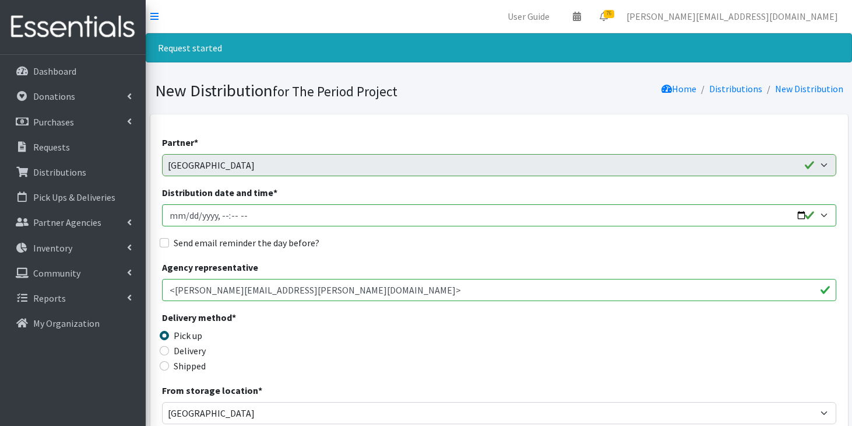
scroll to position [80, 0]
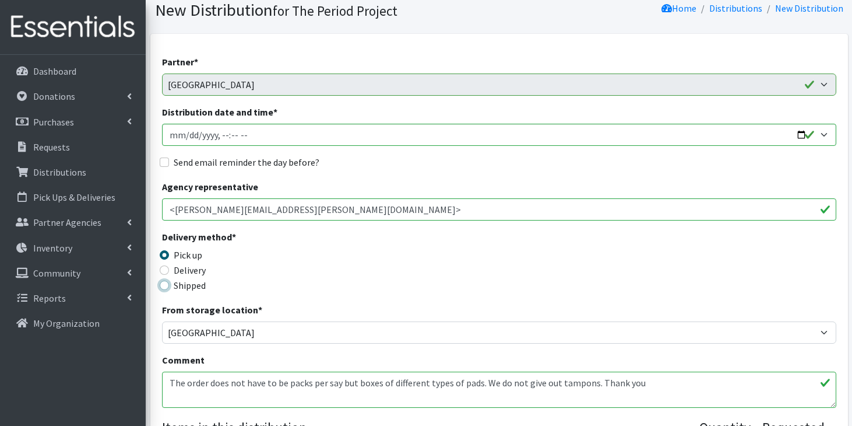
click at [166, 287] on input "Shipped" at bounding box center [164, 284] width 9 height 9
radio input "true"
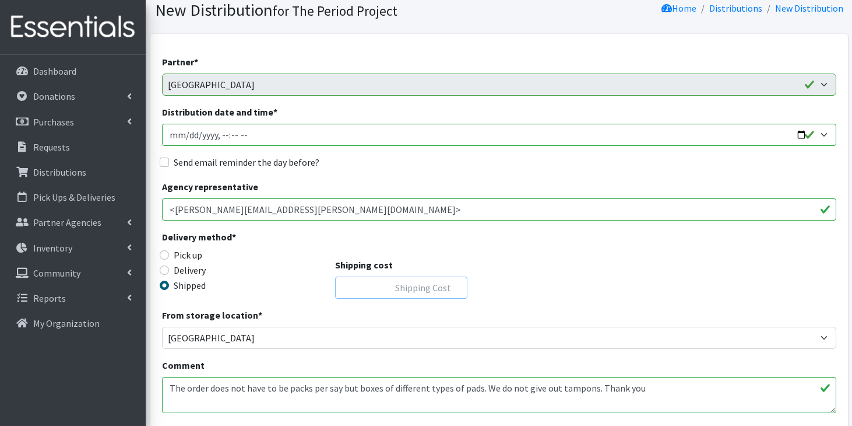
click at [394, 289] on input "Shipping cost" at bounding box center [401, 287] width 132 height 22
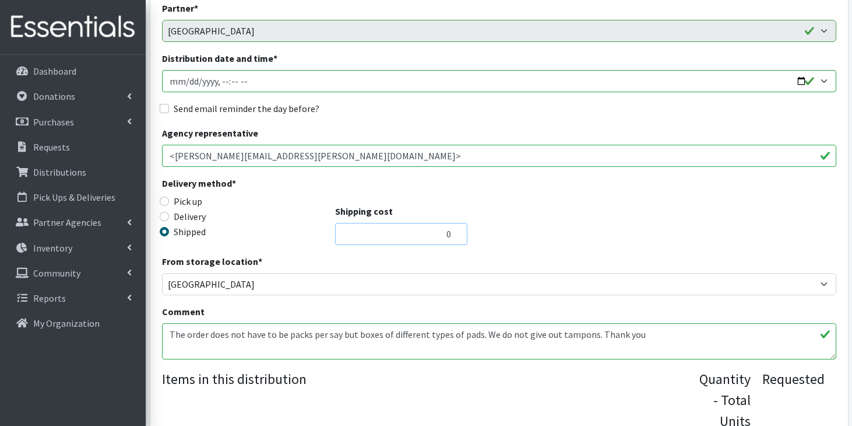
scroll to position [135, 0]
type input "0"
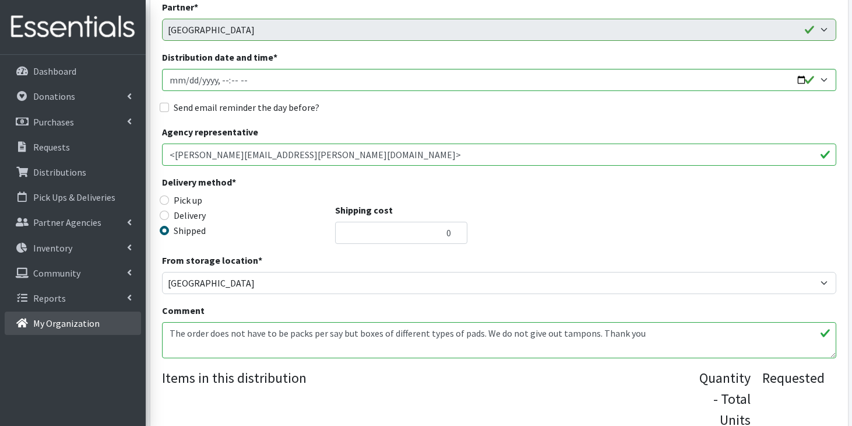
drag, startPoint x: 641, startPoint y: 335, endPoint x: 86, endPoint y: 315, distance: 554.8
click at [86, 315] on div "User Guide 0 Pick-ups remaining this week View Calendar 76 44 Requests 32 Partn…" at bounding box center [426, 259] width 852 height 788
type textarea "d"
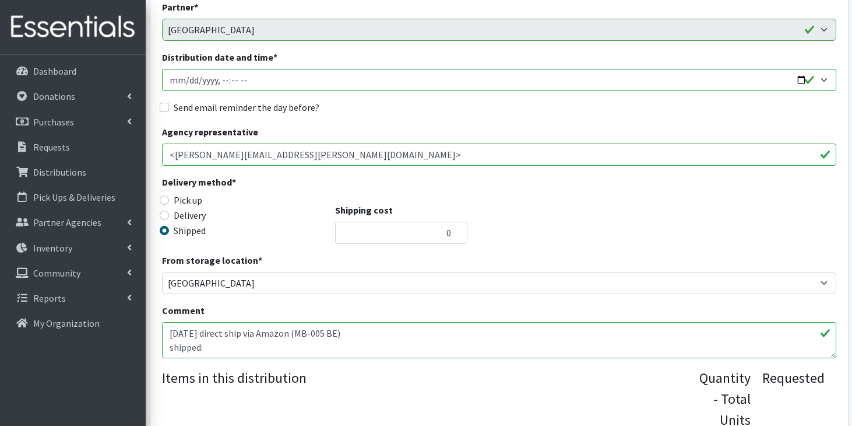
type textarea "[DATE] direct ship via Amazon (MB-005 BE) shipped:"
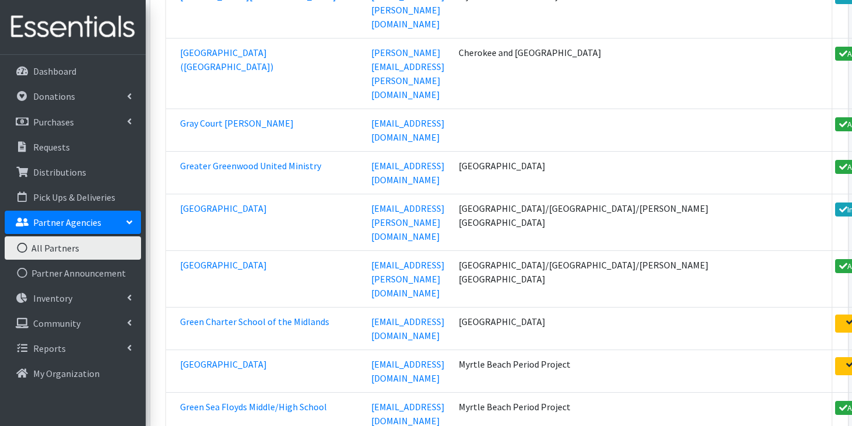
scroll to position [26403, 0]
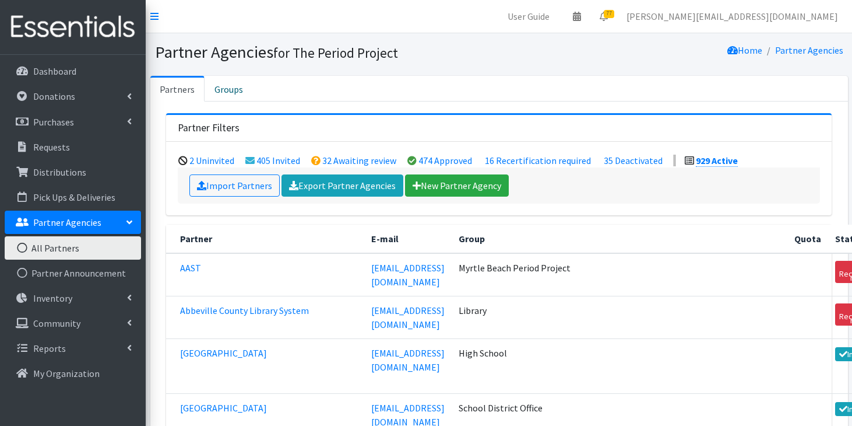
scroll to position [3859, 0]
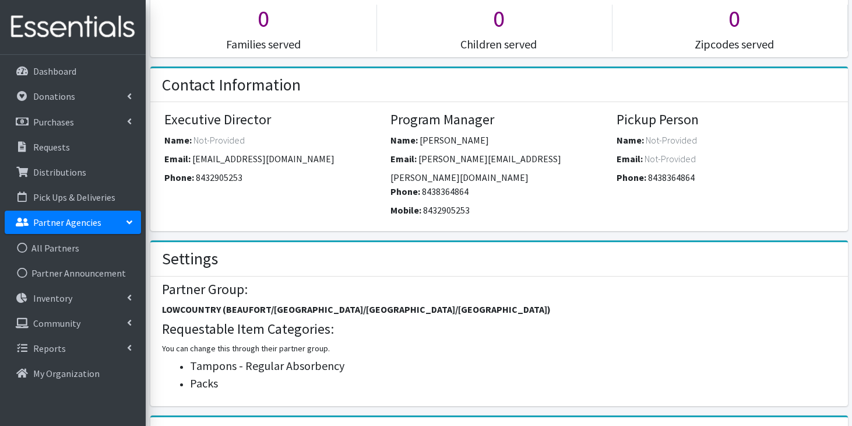
scroll to position [317, 0]
drag, startPoint x: 466, startPoint y: 142, endPoint x: 421, endPoint y: 141, distance: 44.9
click at [421, 141] on div "Name: [PERSON_NAME]" at bounding box center [499, 141] width 217 height 19
copy span "[PERSON_NAME]"
drag, startPoint x: 469, startPoint y: 194, endPoint x: 423, endPoint y: 198, distance: 46.8
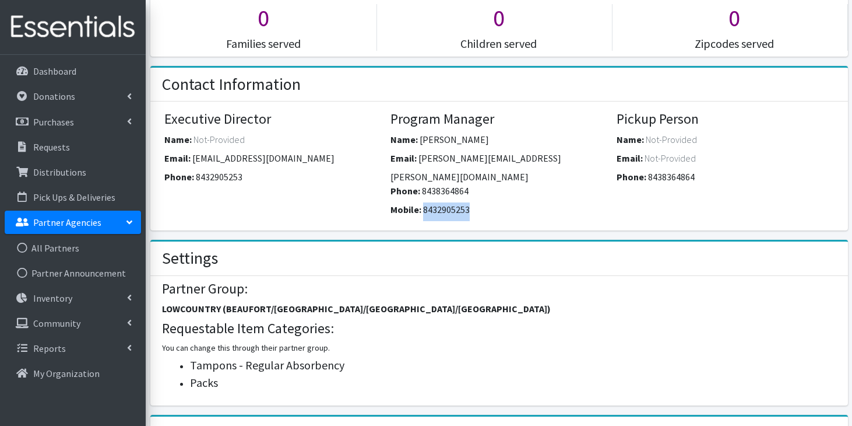
click at [423, 202] on div "Mobile: [PHONE_NUMBER]" at bounding box center [499, 211] width 217 height 19
copy span "8432905253"
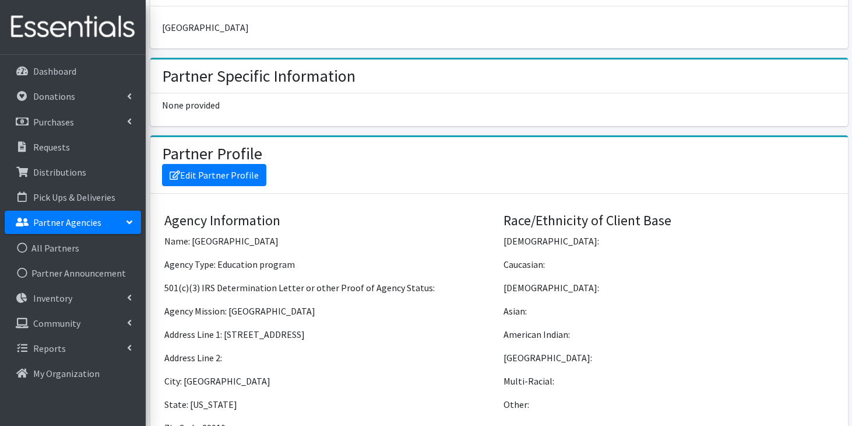
scroll to position [762, 0]
drag, startPoint x: 224, startPoint y: 319, endPoint x: 323, endPoint y: 316, distance: 98.6
click at [324, 326] on p "Address Line 1: [STREET_ADDRESS]" at bounding box center [329, 333] width 331 height 14
copy p "[STREET_ADDRESS]"
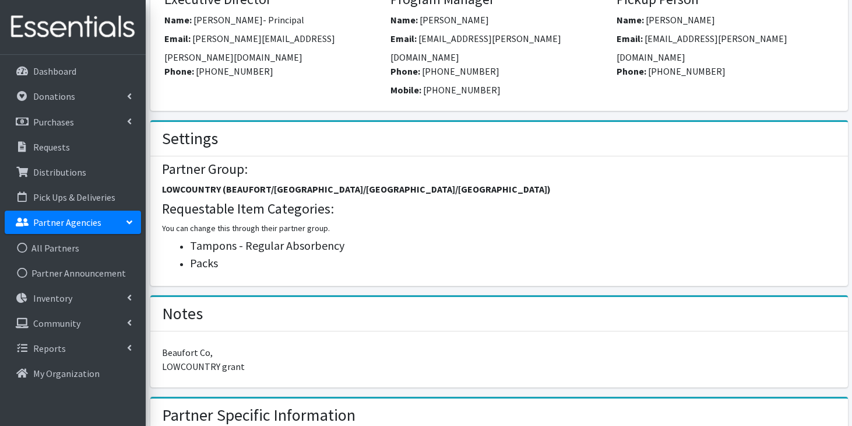
scroll to position [440, 0]
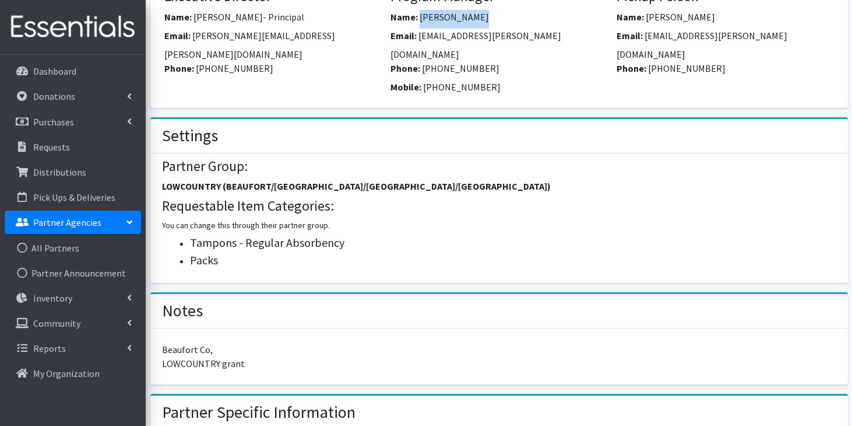
drag, startPoint x: 473, startPoint y: 18, endPoint x: 418, endPoint y: 17, distance: 55.4
click at [418, 17] on div "Name: [PERSON_NAME]" at bounding box center [499, 19] width 217 height 19
copy span "[PERSON_NAME]"
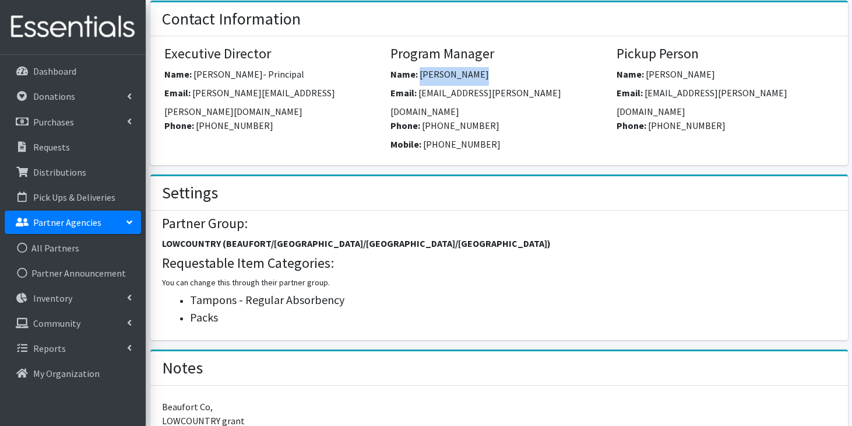
scroll to position [370, 0]
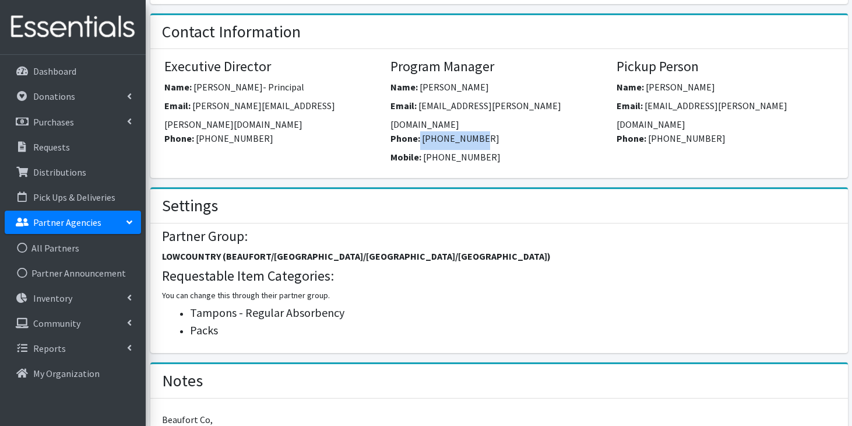
drag, startPoint x: 472, startPoint y: 127, endPoint x: 420, endPoint y: 122, distance: 52.6
click at [420, 131] on div "Phone: [PHONE_NUMBER]" at bounding box center [499, 140] width 217 height 19
copy div "[PHONE_NUMBER]"
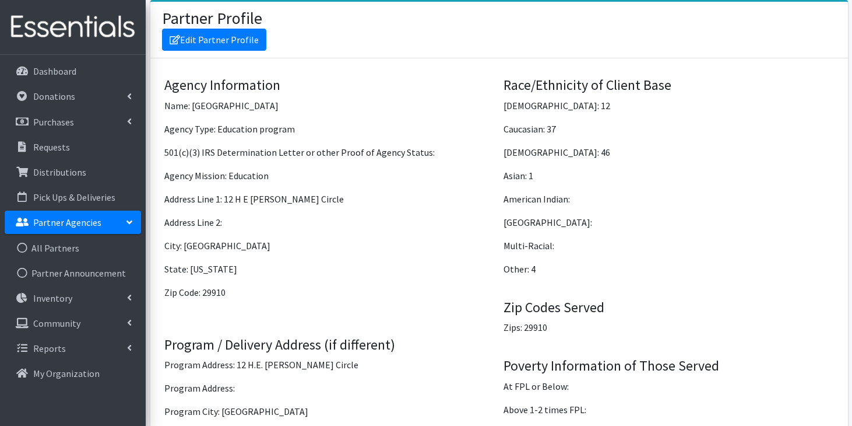
scroll to position [902, 0]
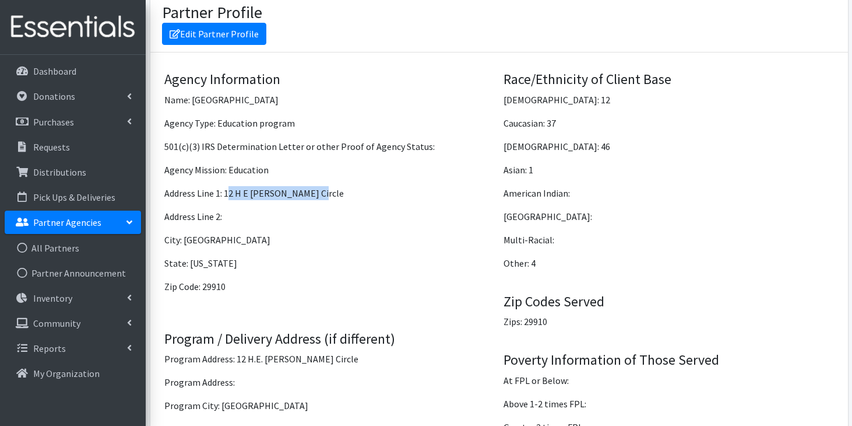
drag, startPoint x: 227, startPoint y: 178, endPoint x: 325, endPoint y: 181, distance: 98.0
click at [325, 186] on p "Address Line 1: 12 H E [PERSON_NAME] Circle" at bounding box center [329, 193] width 331 height 14
drag, startPoint x: 226, startPoint y: 177, endPoint x: 322, endPoint y: 175, distance: 96.2
click at [323, 186] on p "Address Line 1: 12 H E [PERSON_NAME] Circle" at bounding box center [329, 193] width 331 height 14
copy p "12 H E [PERSON_NAME] Circle"
